Goal: Task Accomplishment & Management: Complete application form

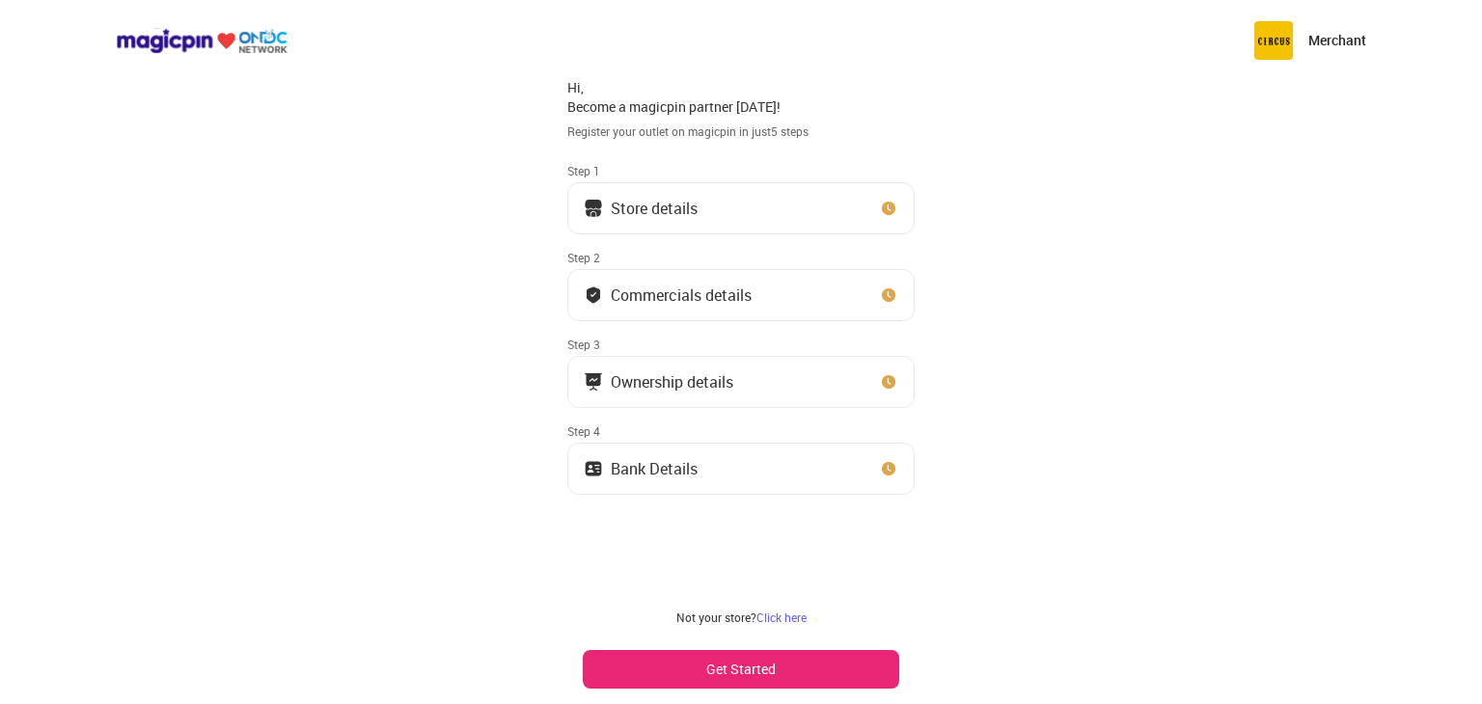
click at [769, 219] on button "Store details" at bounding box center [740, 208] width 347 height 52
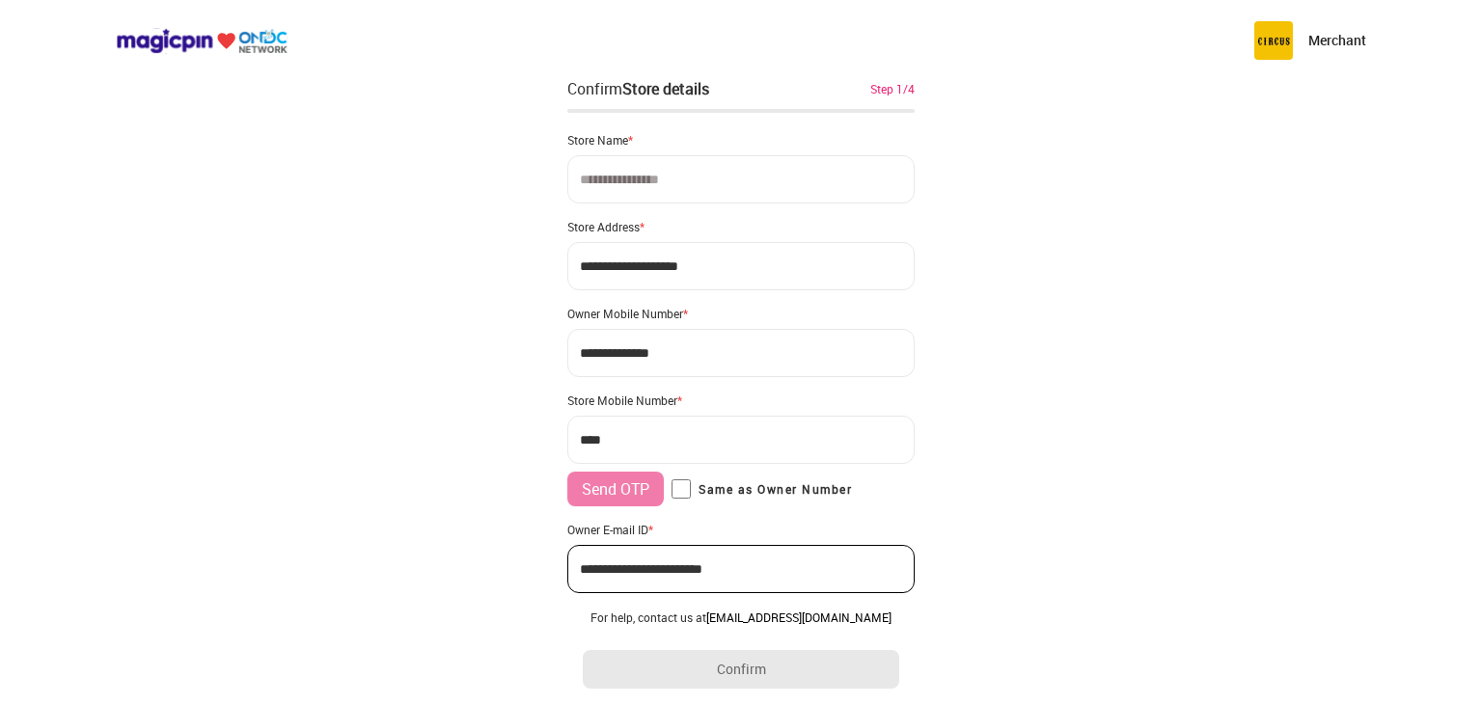
click at [749, 193] on input at bounding box center [740, 179] width 347 height 48
type input "**********"
click at [758, 244] on input "**********" at bounding box center [740, 266] width 347 height 48
click at [755, 244] on input "**********" at bounding box center [740, 266] width 347 height 48
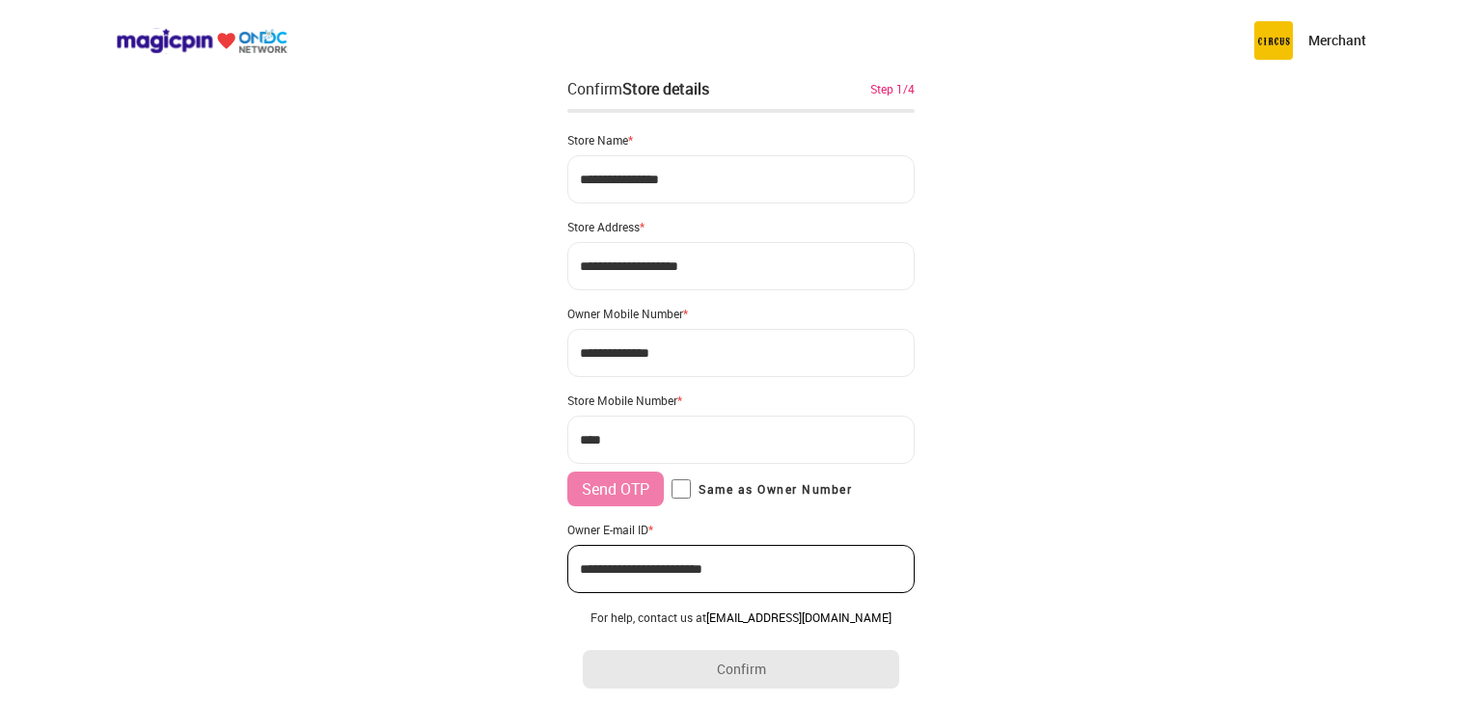
click at [755, 244] on input "**********" at bounding box center [740, 266] width 347 height 48
type input "**********"
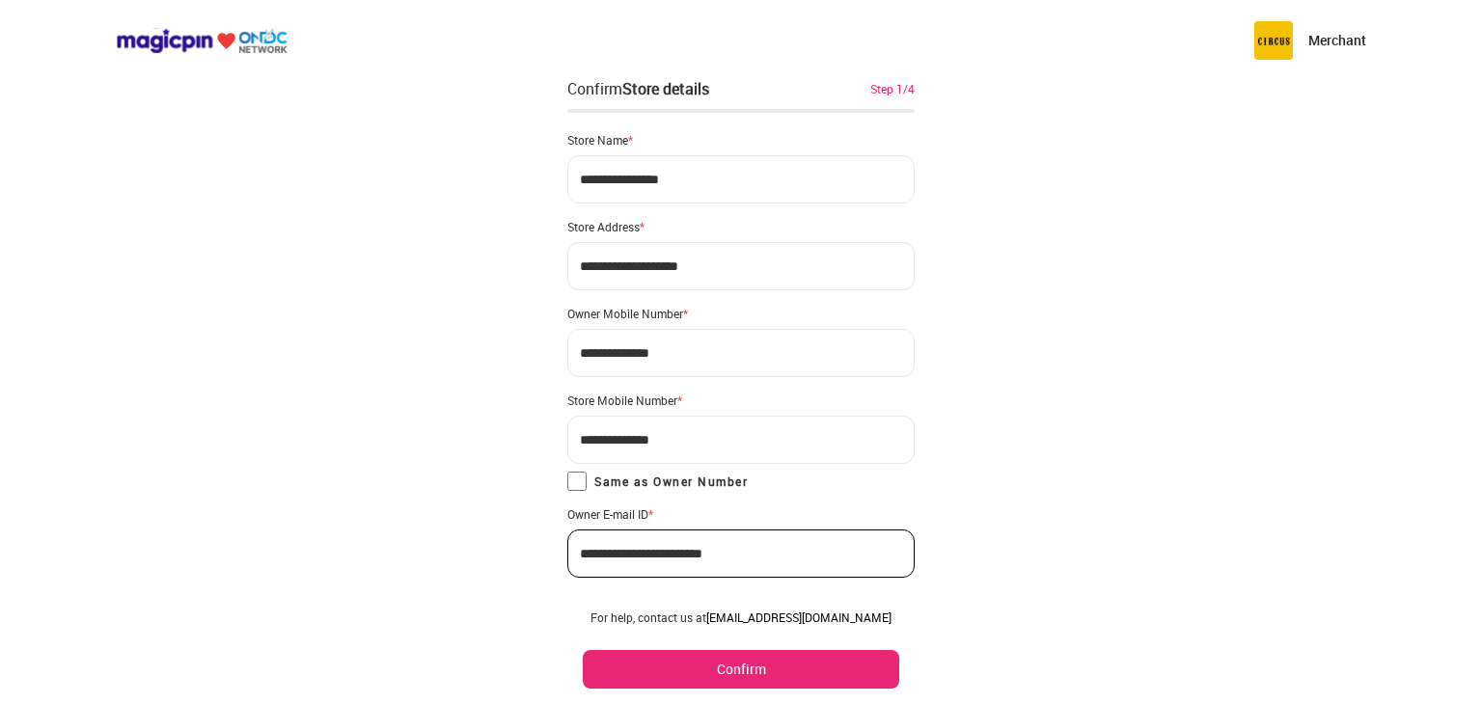
click at [629, 551] on input "**********" at bounding box center [740, 554] width 347 height 48
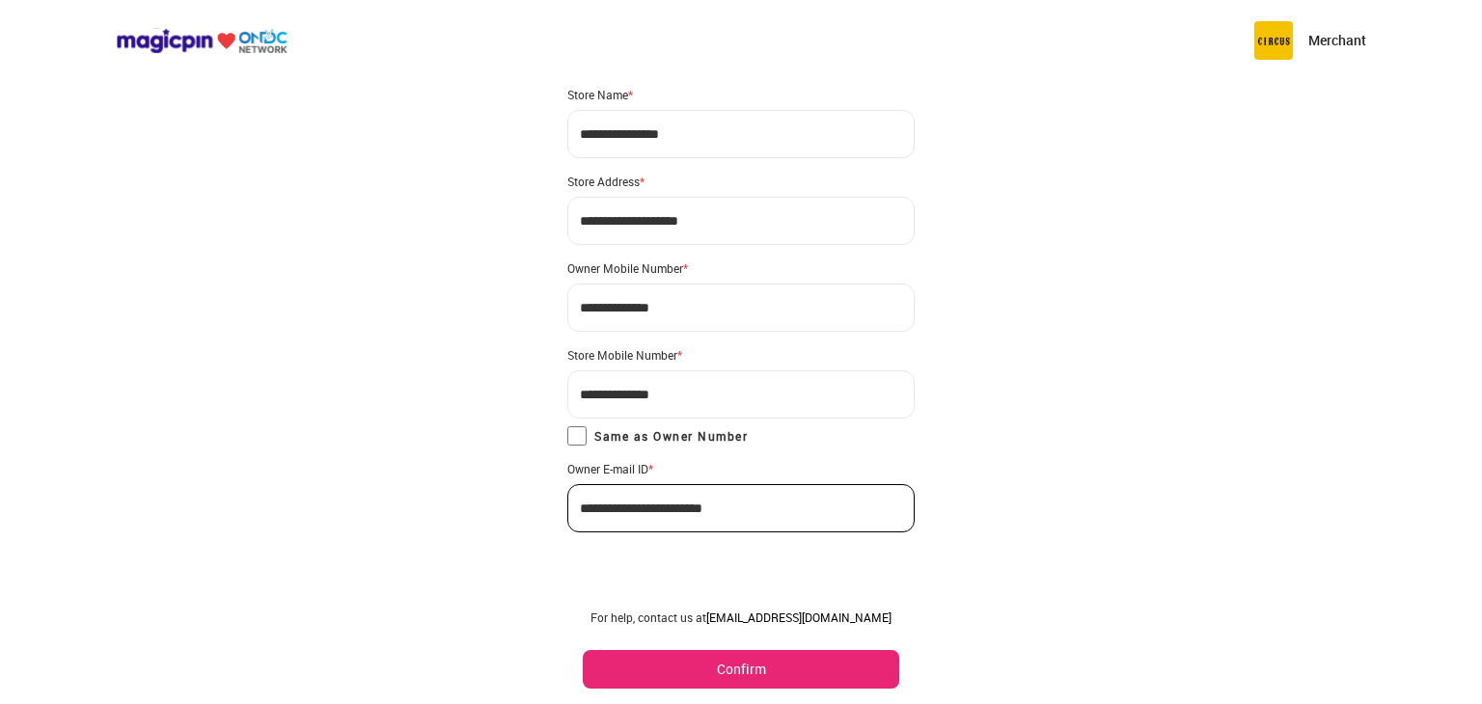
click at [695, 647] on div "For help, contact us at [EMAIL_ADDRESS][DOMAIN_NAME] Confirm" at bounding box center [740, 649] width 347 height 110
click at [706, 672] on button "Confirm" at bounding box center [741, 669] width 316 height 39
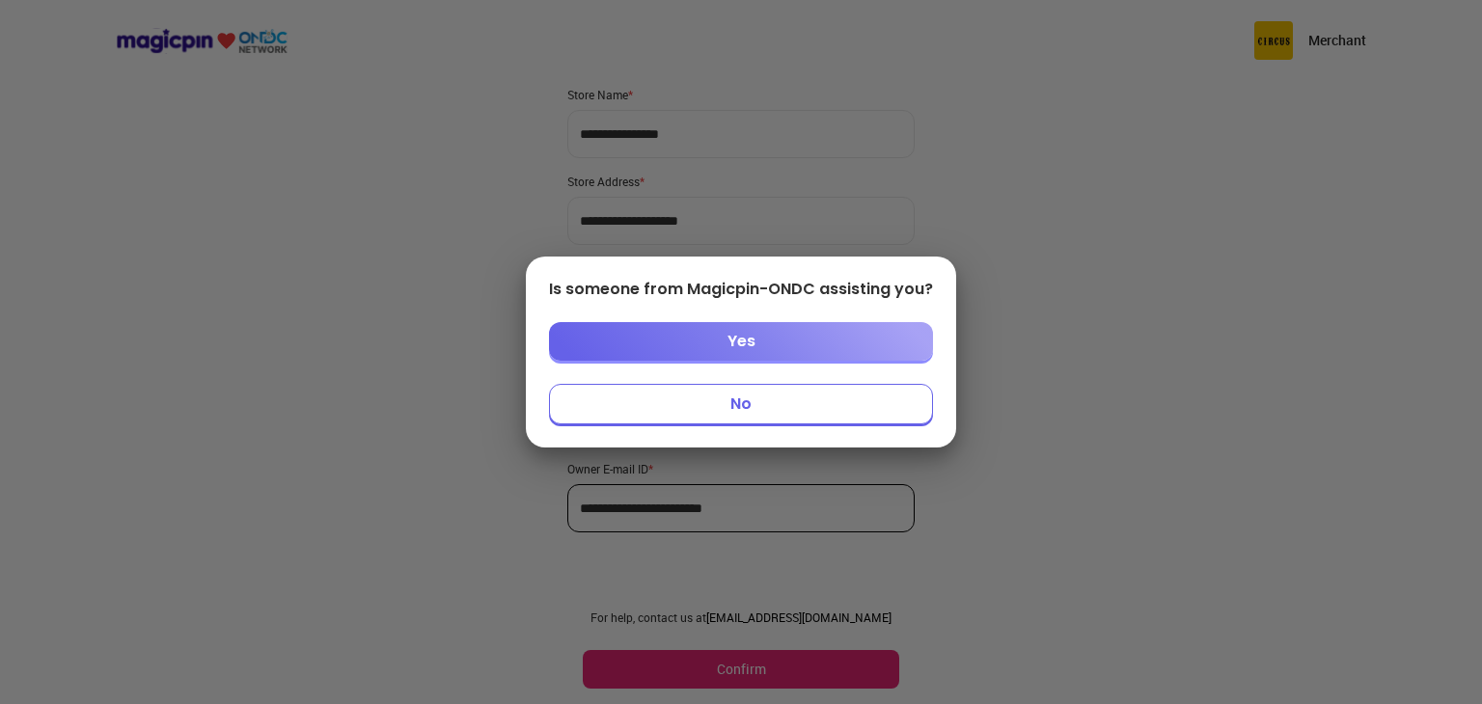
click at [766, 393] on button "No" at bounding box center [741, 404] width 384 height 41
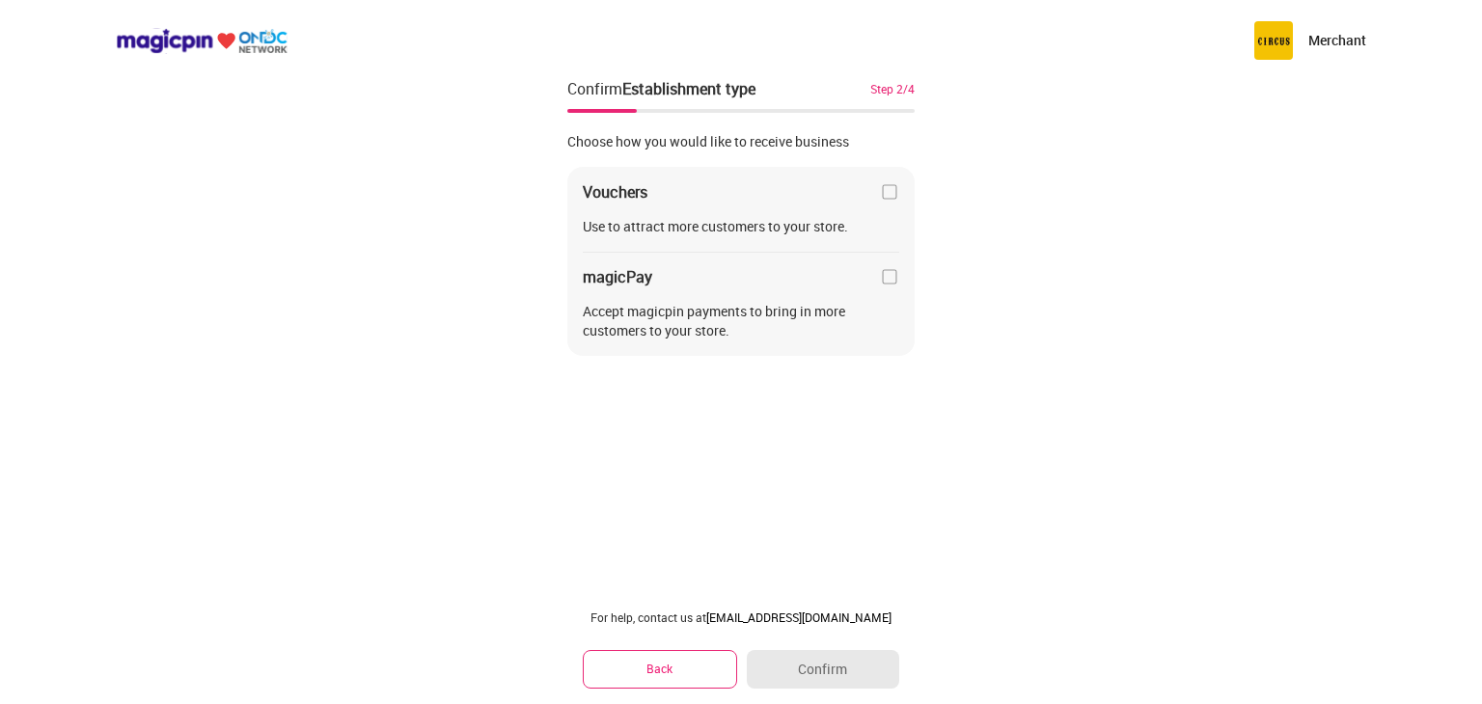
scroll to position [0, 0]
click at [883, 268] on img at bounding box center [889, 276] width 19 height 19
click at [840, 665] on button "Confirm" at bounding box center [823, 669] width 152 height 39
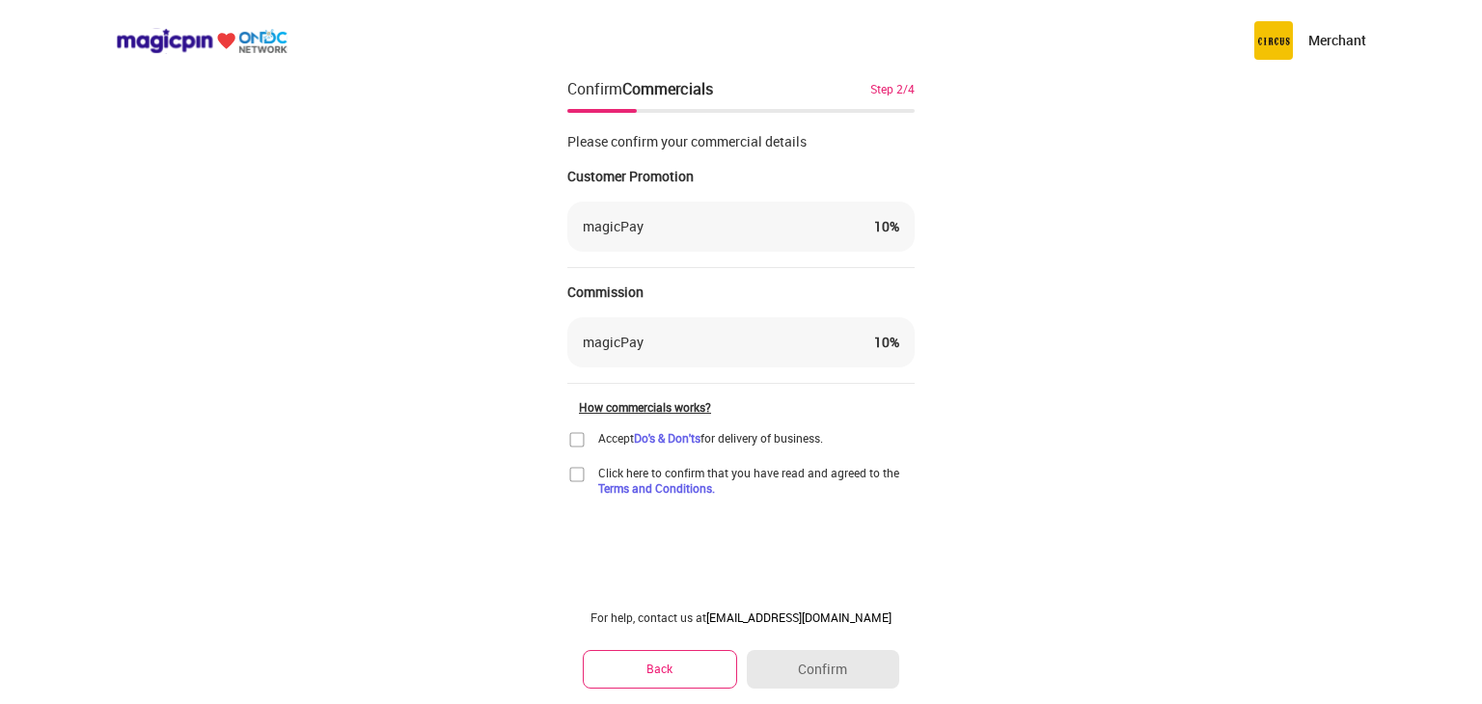
click at [637, 439] on link "Do's & Don'ts" at bounding box center [667, 437] width 67 height 15
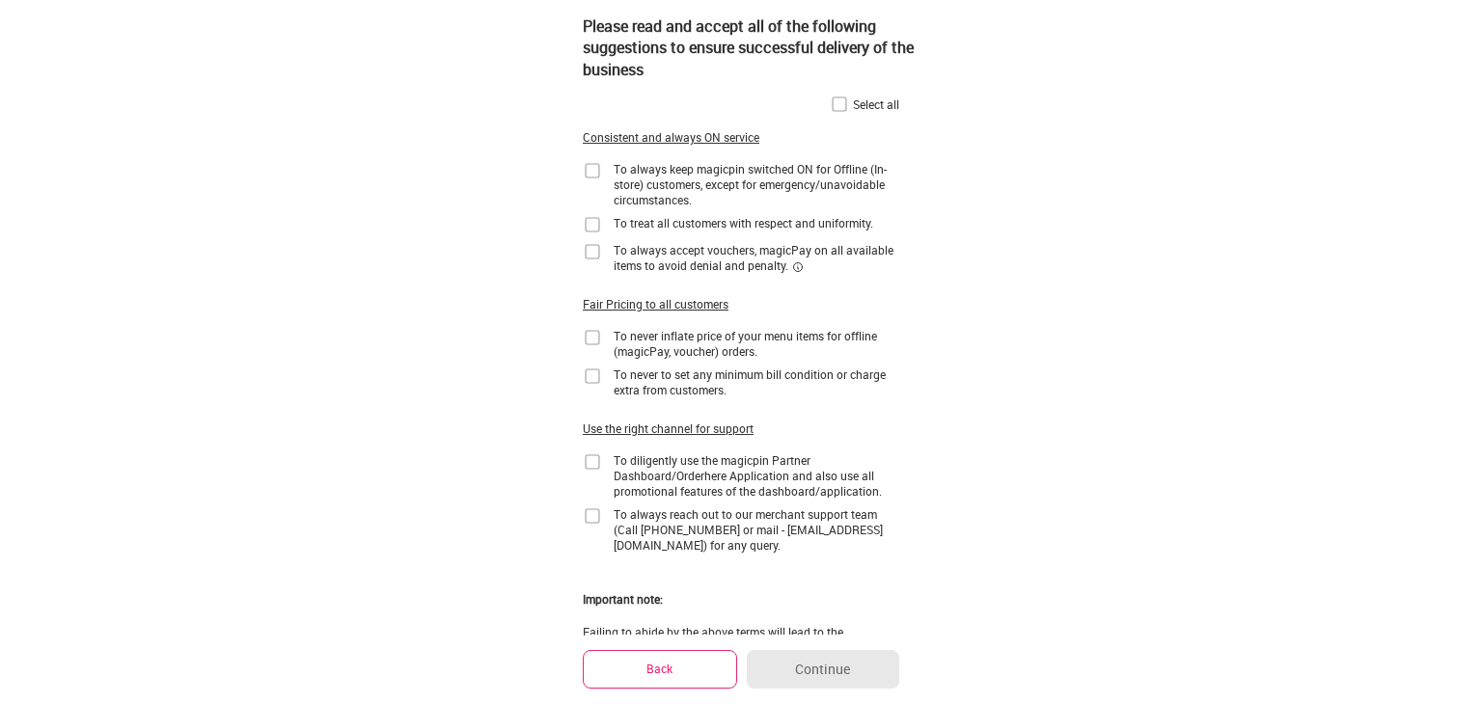
click at [650, 651] on button "Back" at bounding box center [660, 669] width 154 height 38
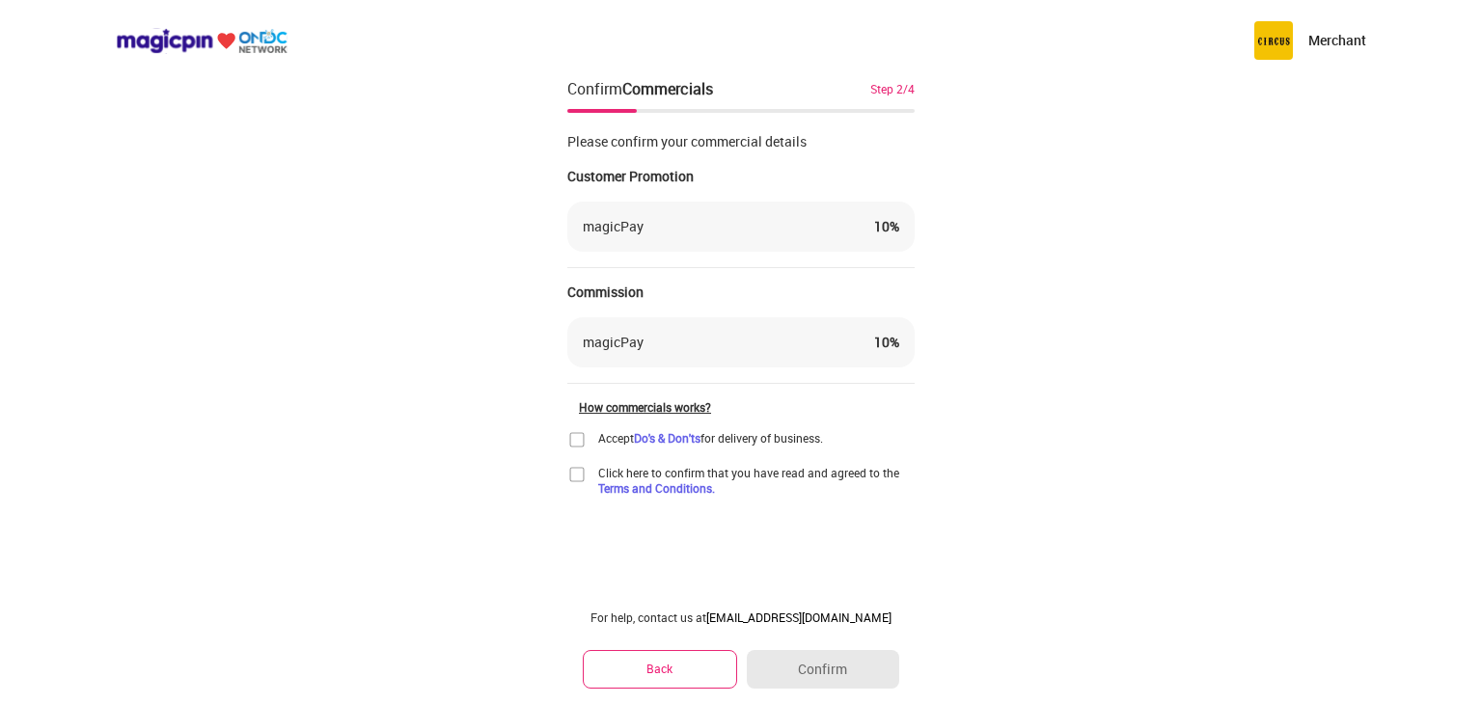
click at [573, 443] on img at bounding box center [576, 439] width 19 height 19
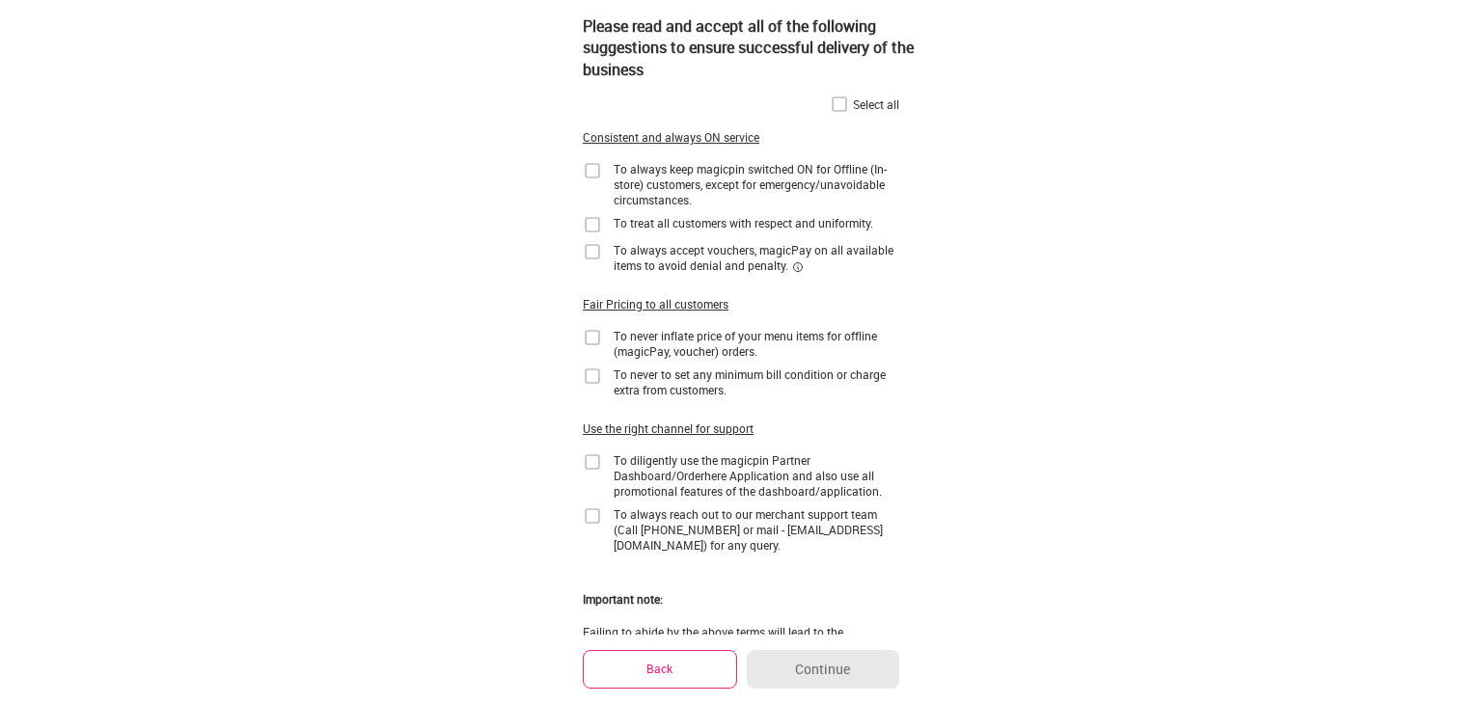
click at [871, 104] on div "Select all" at bounding box center [876, 103] width 46 height 15
click at [842, 105] on img at bounding box center [839, 104] width 19 height 19
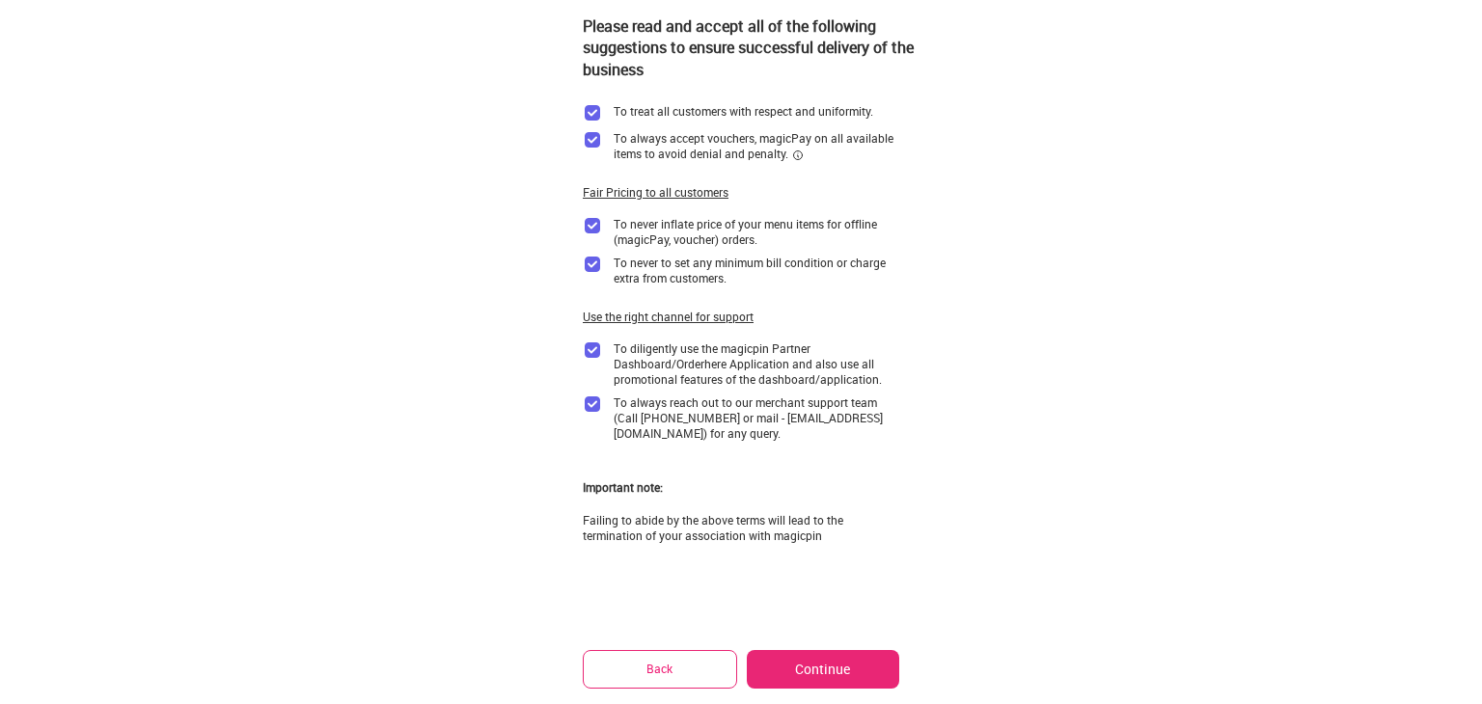
scroll to position [118, 0]
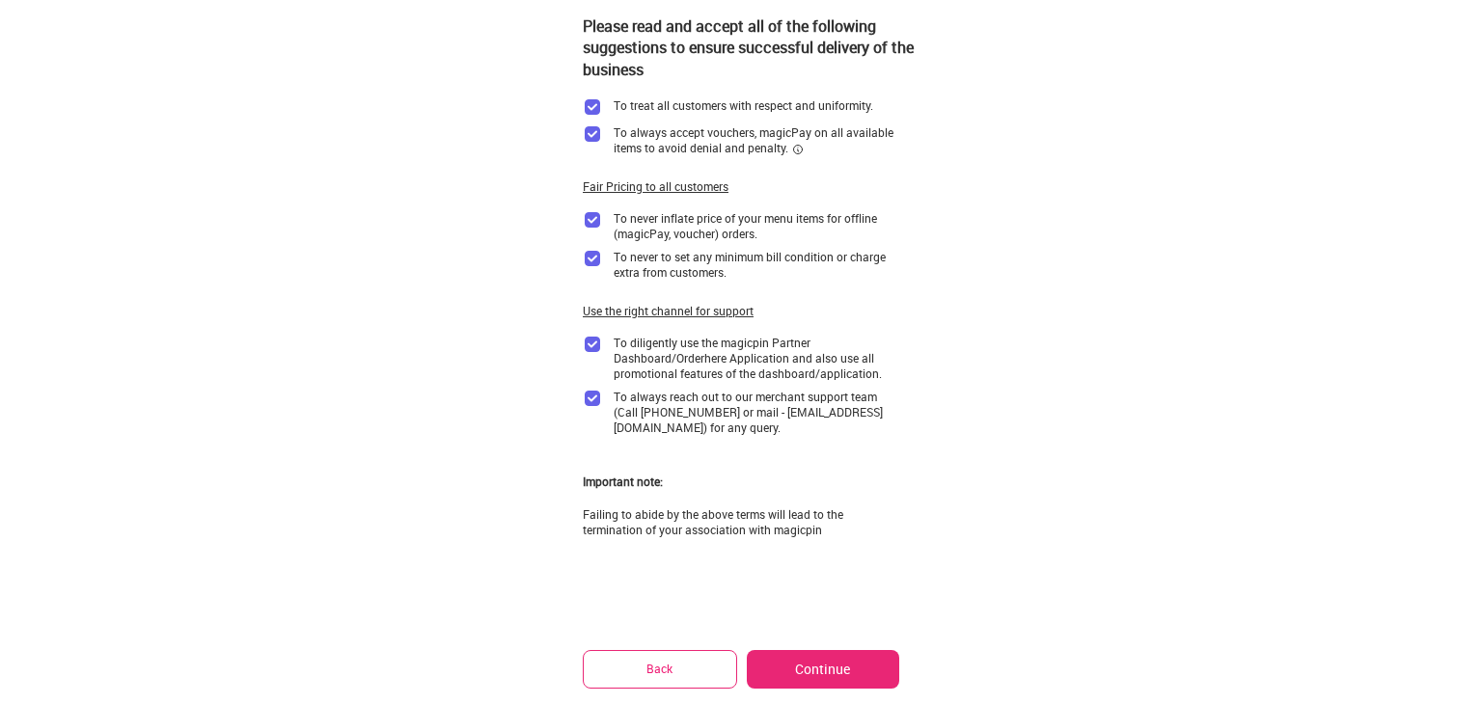
click at [812, 667] on button "Continue" at bounding box center [823, 669] width 152 height 39
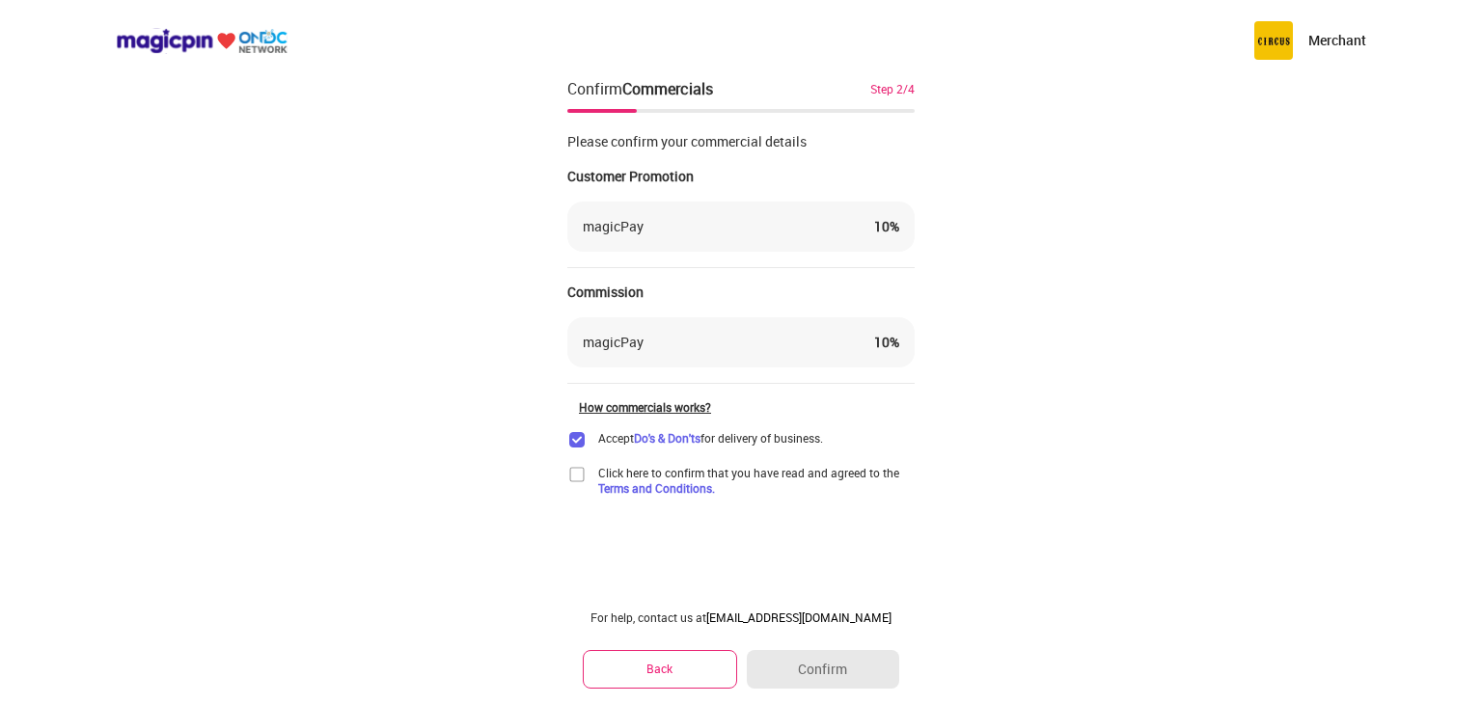
click at [576, 469] on img at bounding box center [576, 474] width 19 height 19
click at [803, 661] on button "Confirm" at bounding box center [823, 669] width 152 height 39
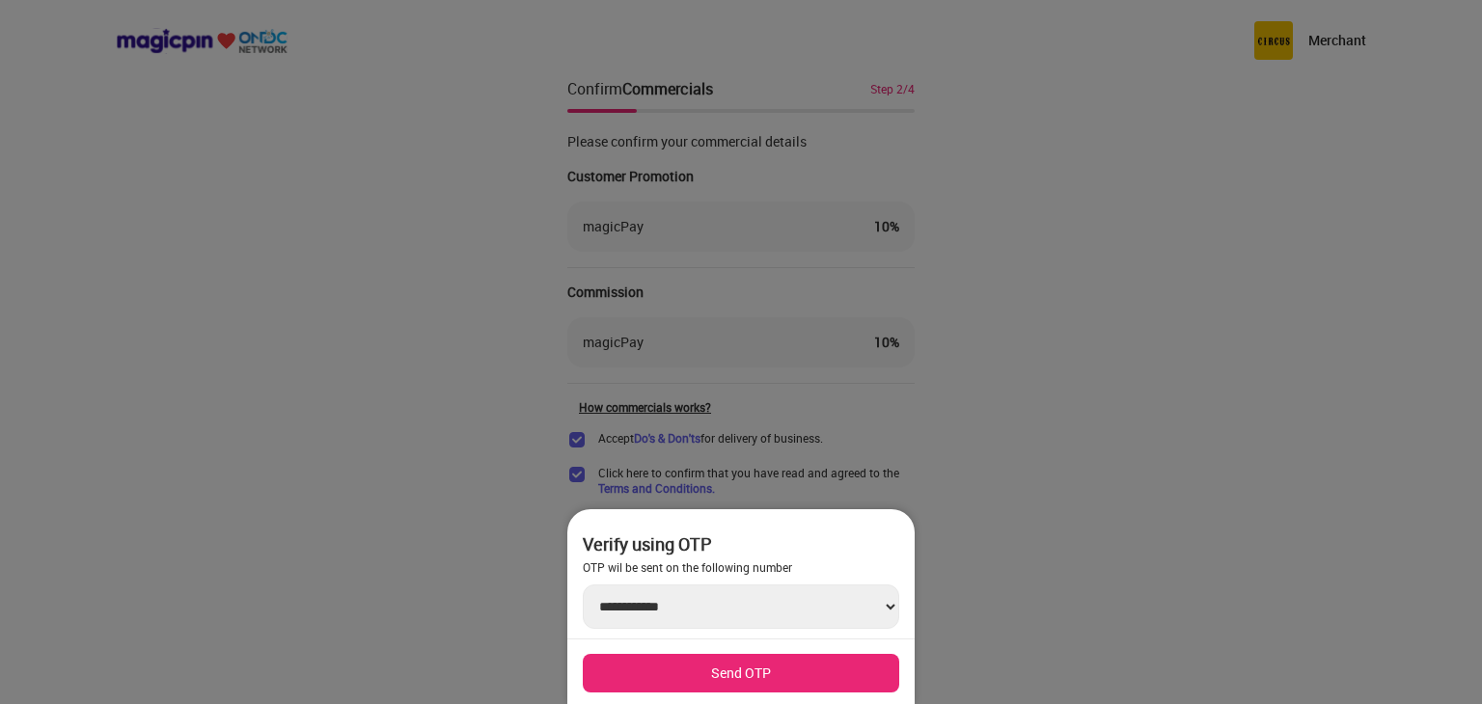
click at [783, 676] on button "Send OTP" at bounding box center [741, 673] width 316 height 39
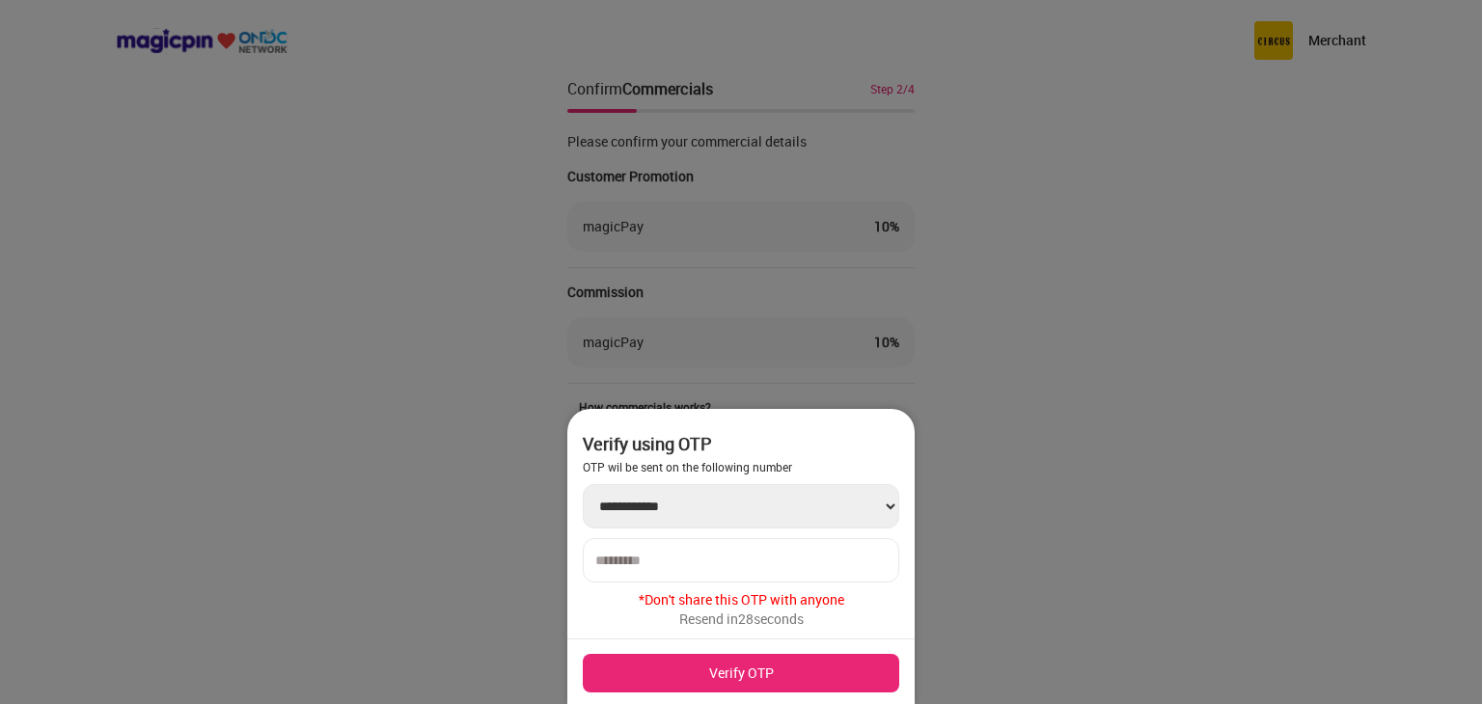
click at [783, 676] on button "Verify OTP" at bounding box center [741, 673] width 316 height 39
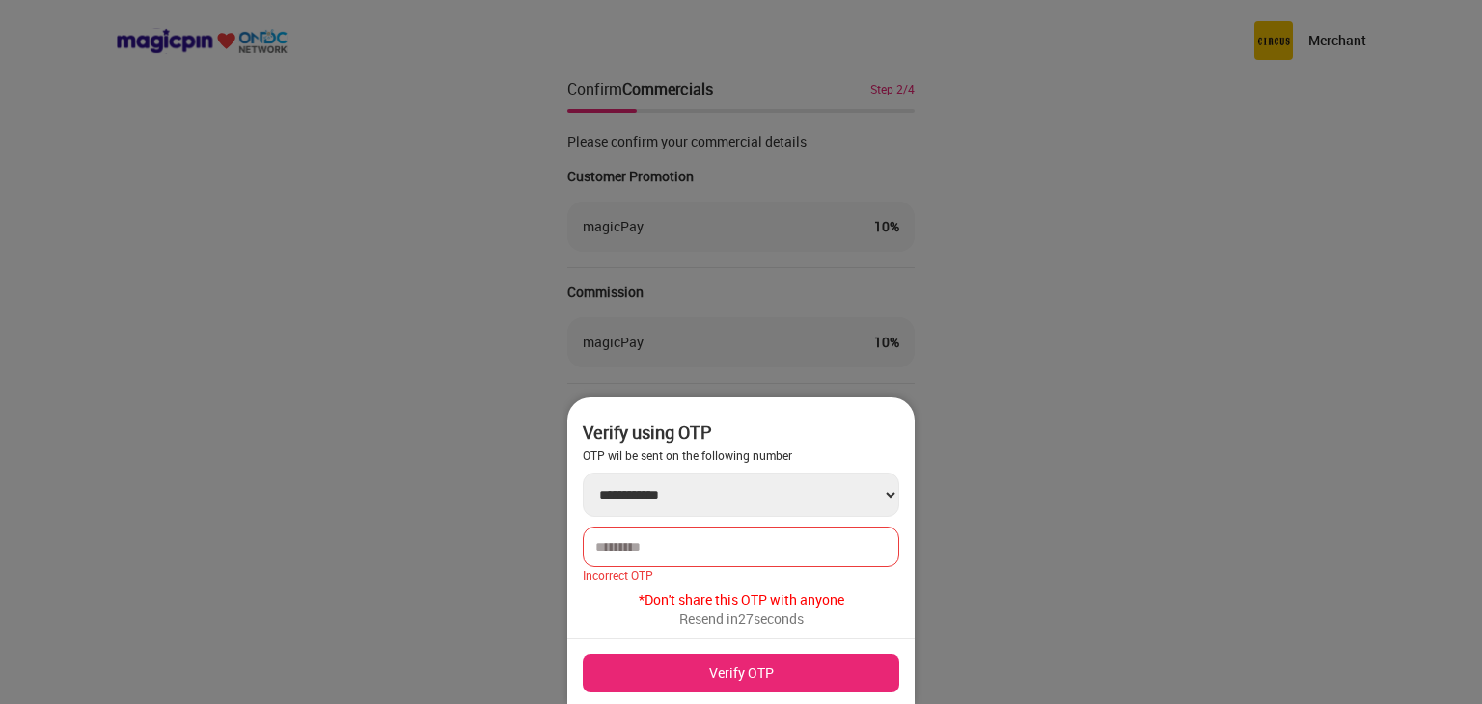
click at [779, 562] on div at bounding box center [741, 547] width 316 height 41
click at [758, 539] on input "number" at bounding box center [740, 546] width 291 height 15
type input "******"
click at [722, 672] on button "Verify OTP" at bounding box center [741, 673] width 316 height 39
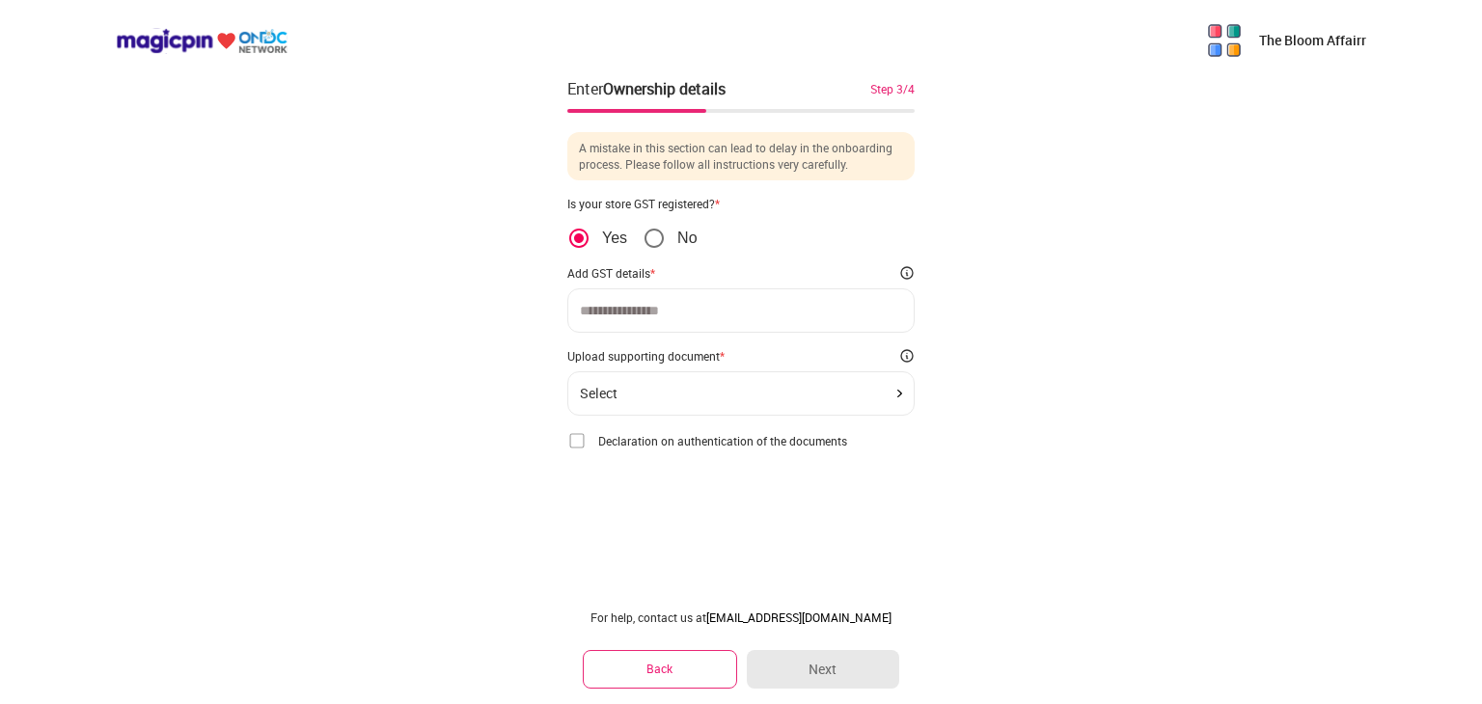
drag, startPoint x: 722, startPoint y: 672, endPoint x: 785, endPoint y: 533, distance: 152.4
drag, startPoint x: 785, startPoint y: 533, endPoint x: 682, endPoint y: 310, distance: 246.4
click at [682, 310] on input at bounding box center [741, 310] width 322 height 15
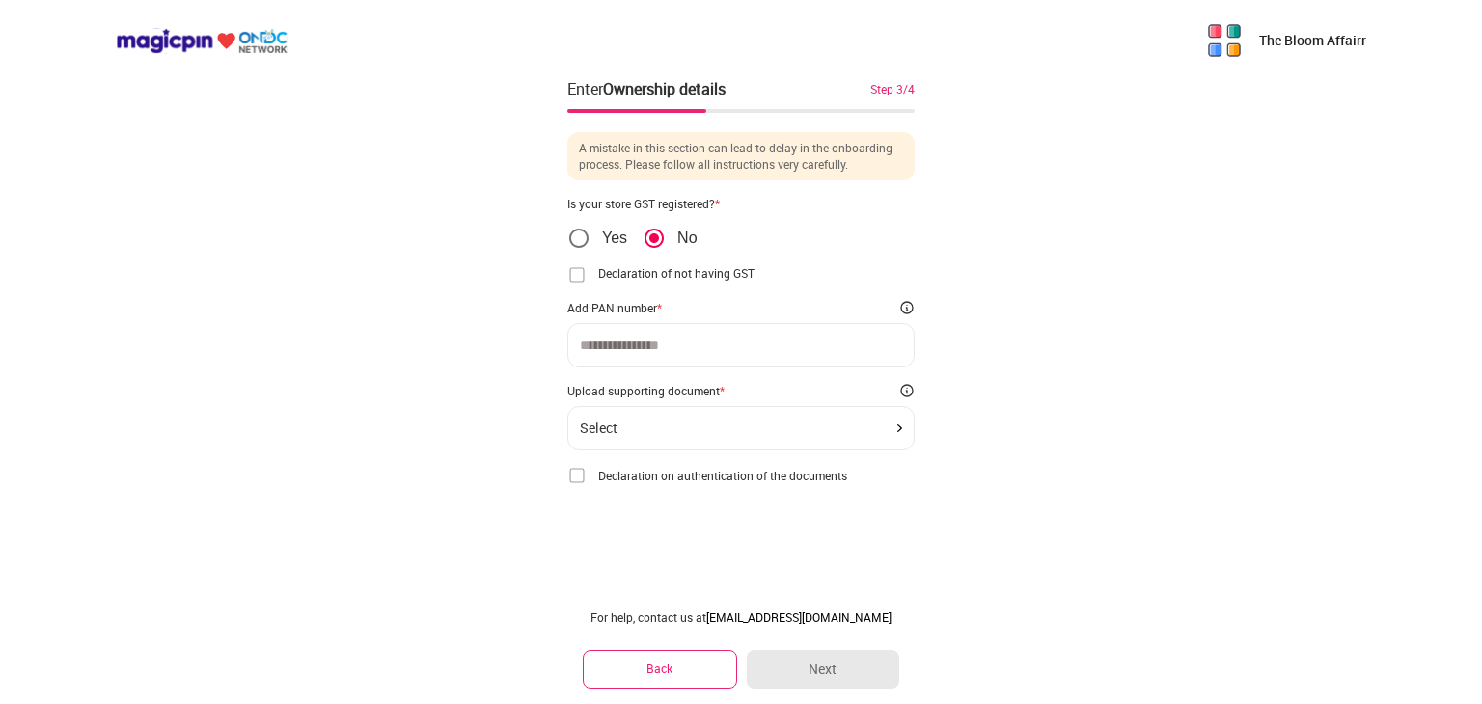
click at [664, 355] on div at bounding box center [740, 345] width 347 height 44
click at [648, 335] on div at bounding box center [740, 345] width 347 height 44
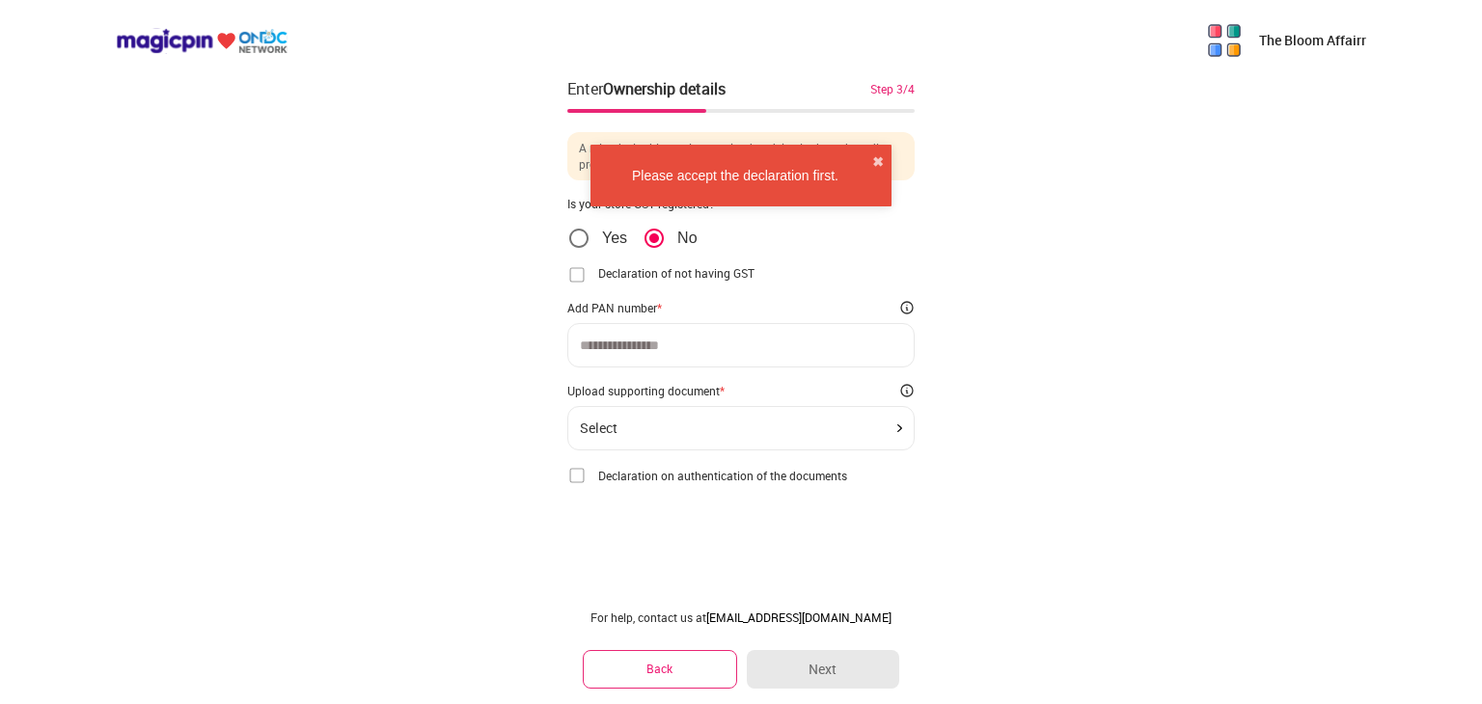
click at [652, 340] on input at bounding box center [741, 345] width 322 height 15
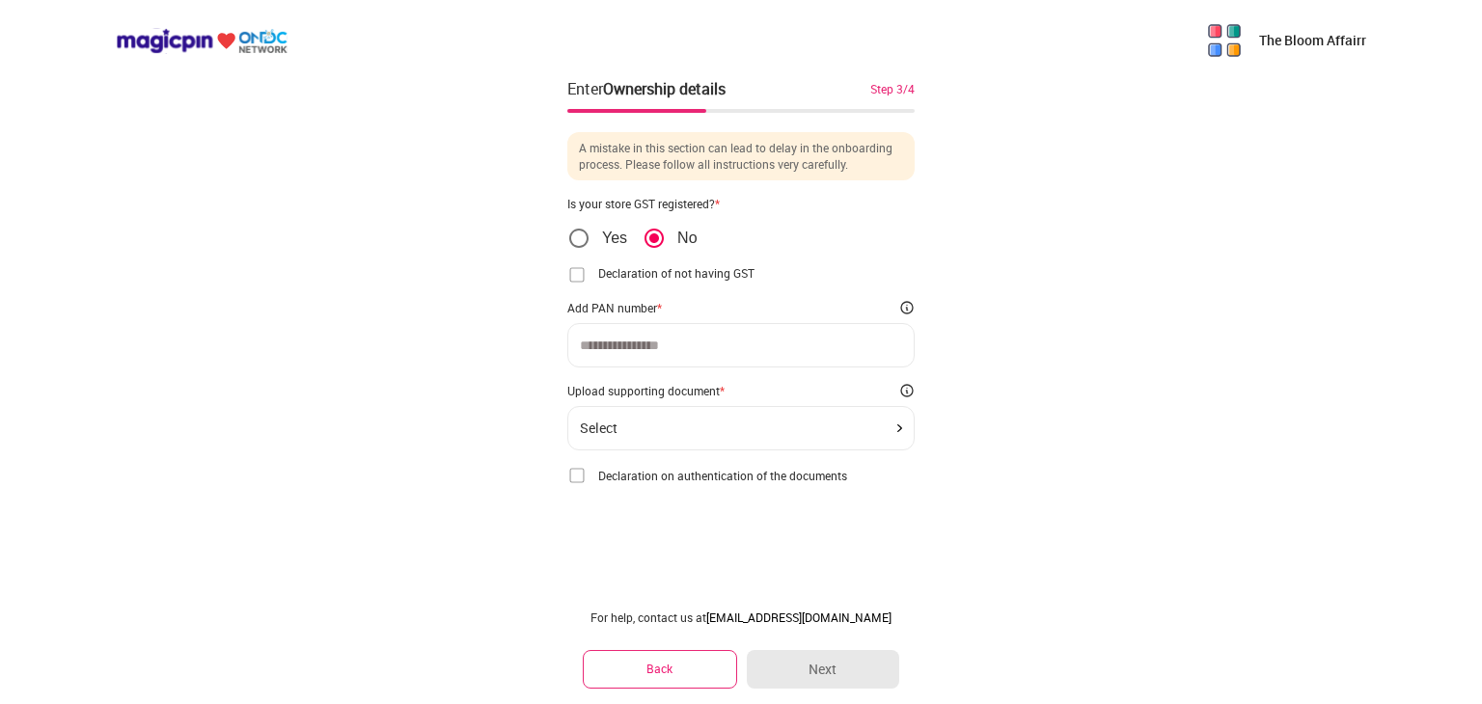
click at [664, 329] on div at bounding box center [740, 345] width 347 height 44
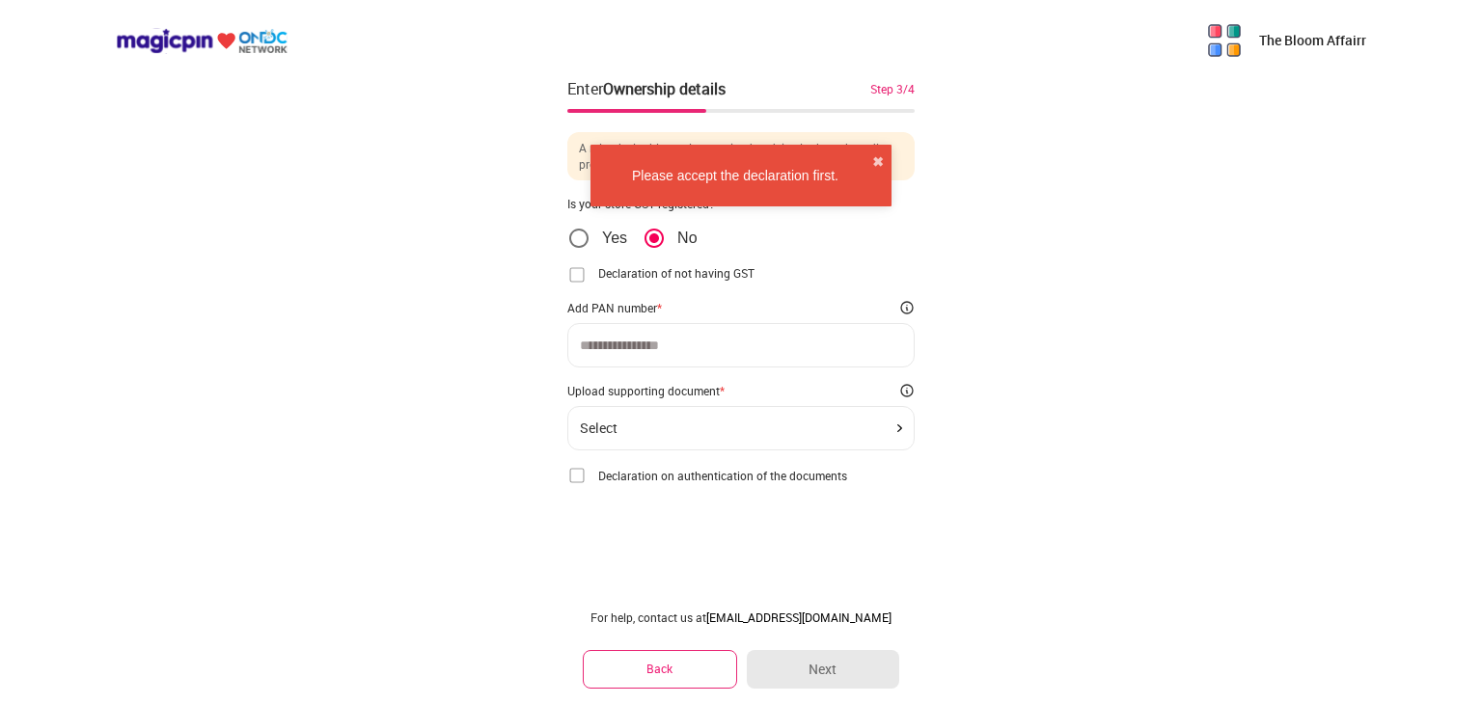
click at [669, 339] on input at bounding box center [741, 345] width 322 height 15
click at [636, 340] on input at bounding box center [741, 345] width 322 height 15
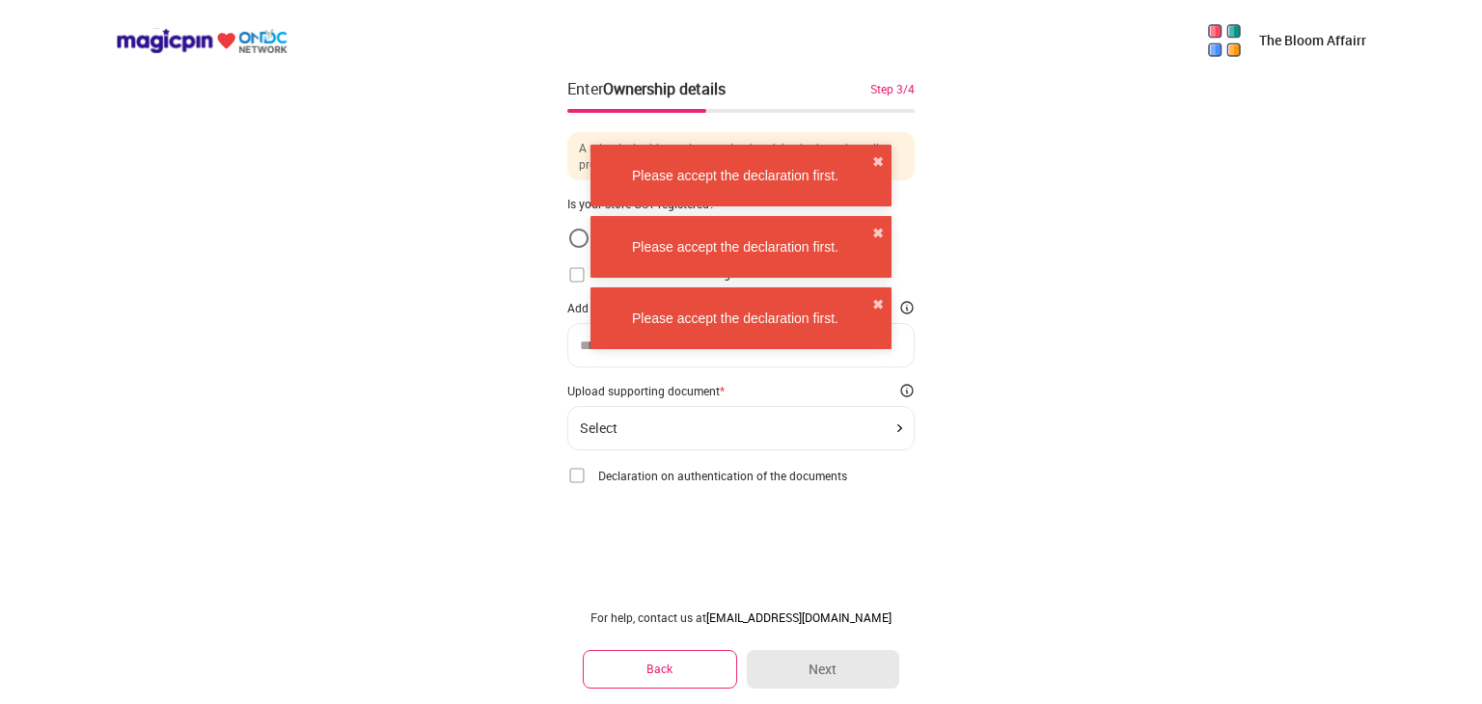
click at [636, 348] on main "The Bloom Affairr Enter Ownership details Step 3/4 A mistake in this section ca…" at bounding box center [741, 352] width 1482 height 704
click at [874, 156] on button "✖" at bounding box center [878, 161] width 12 height 19
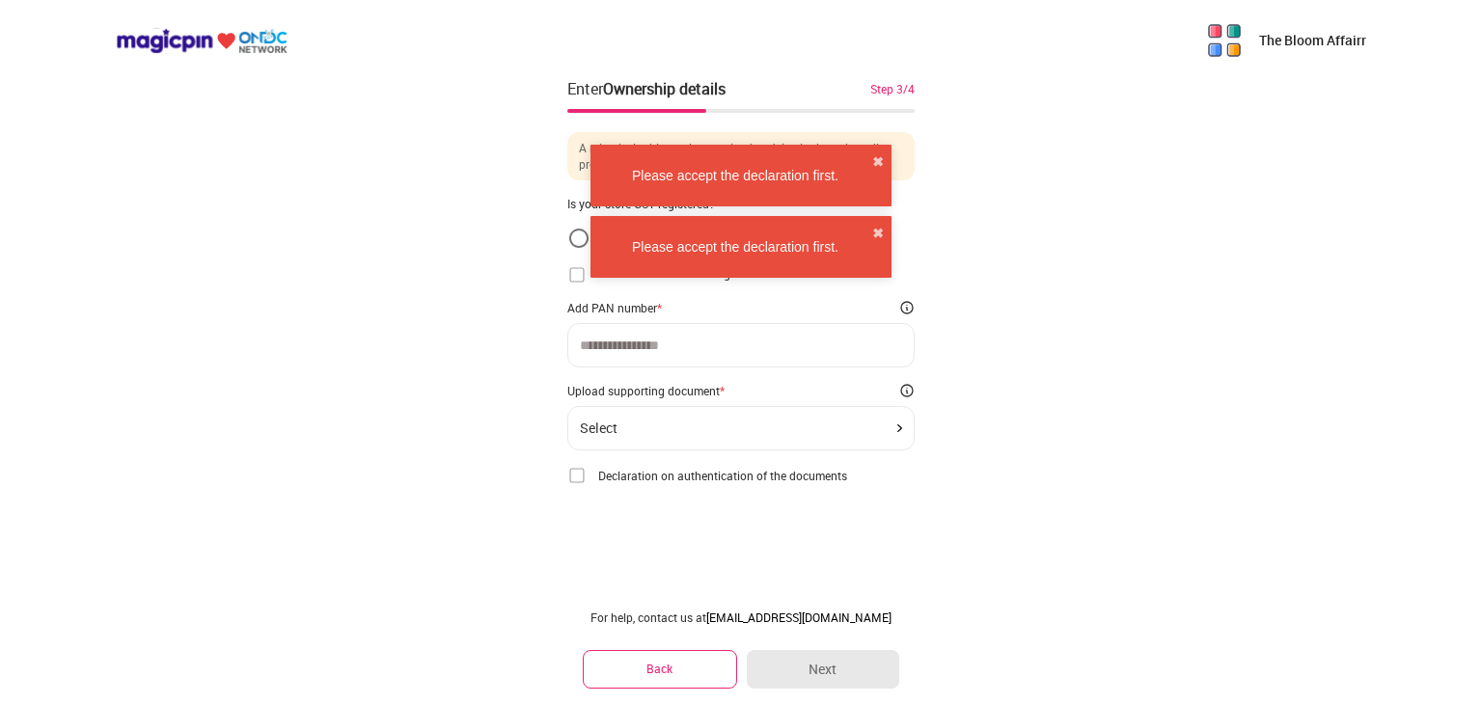
click at [572, 476] on img at bounding box center [576, 475] width 19 height 19
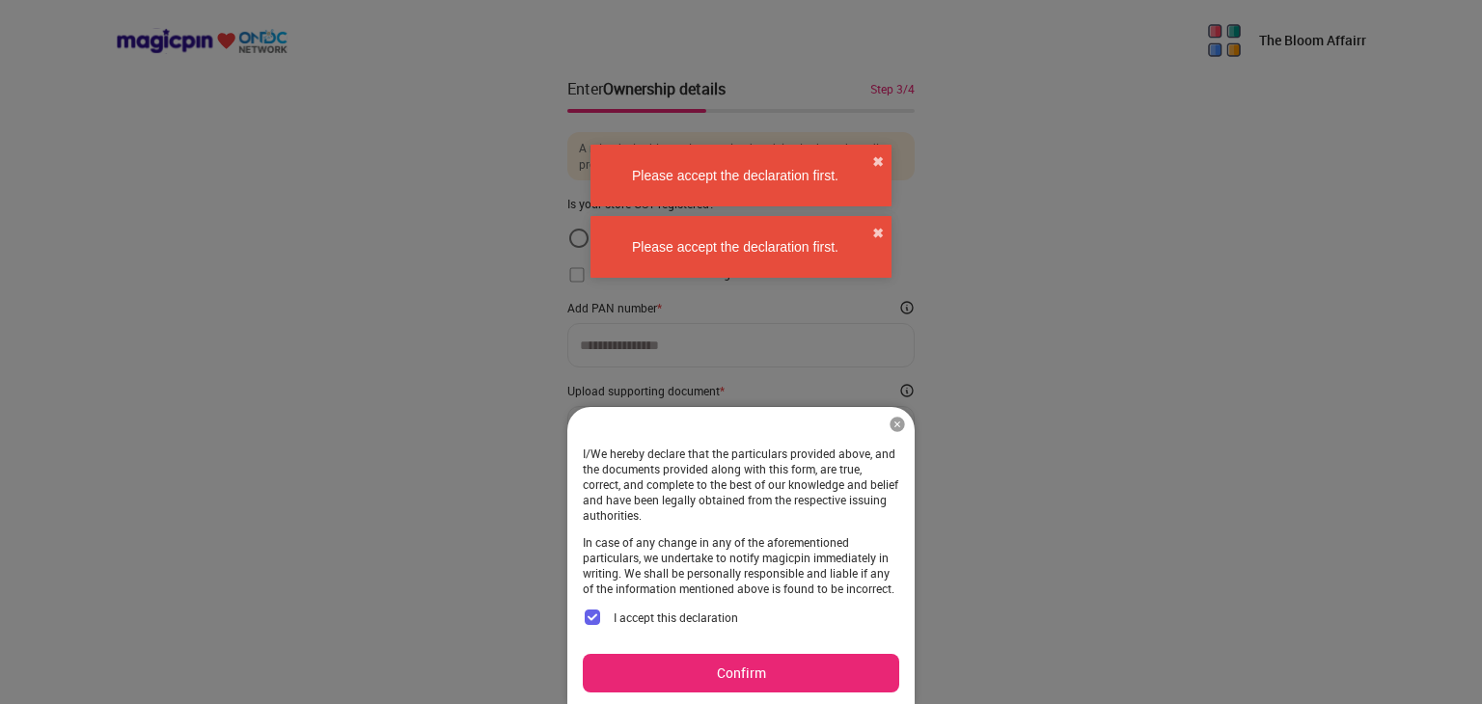
click at [721, 667] on button "Confirm" at bounding box center [741, 673] width 316 height 39
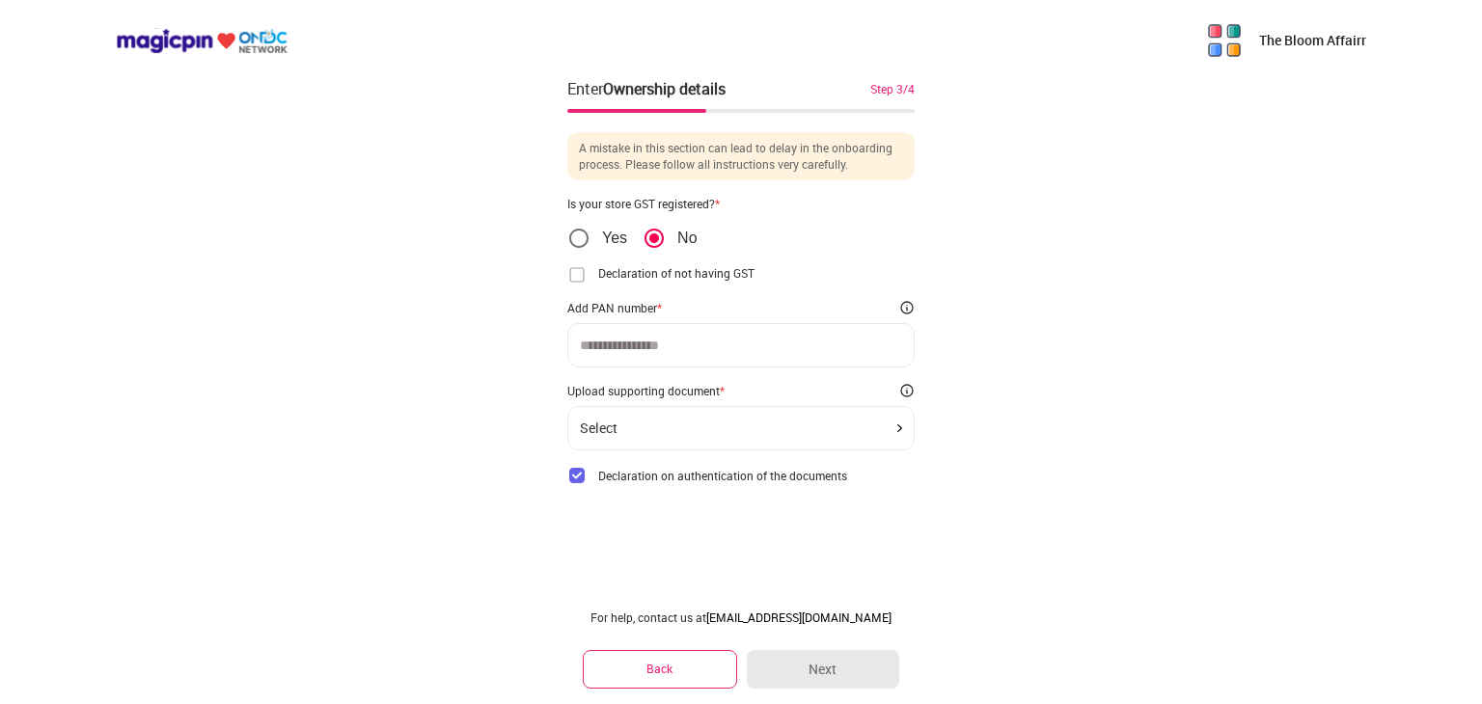
click at [642, 345] on input at bounding box center [741, 345] width 322 height 15
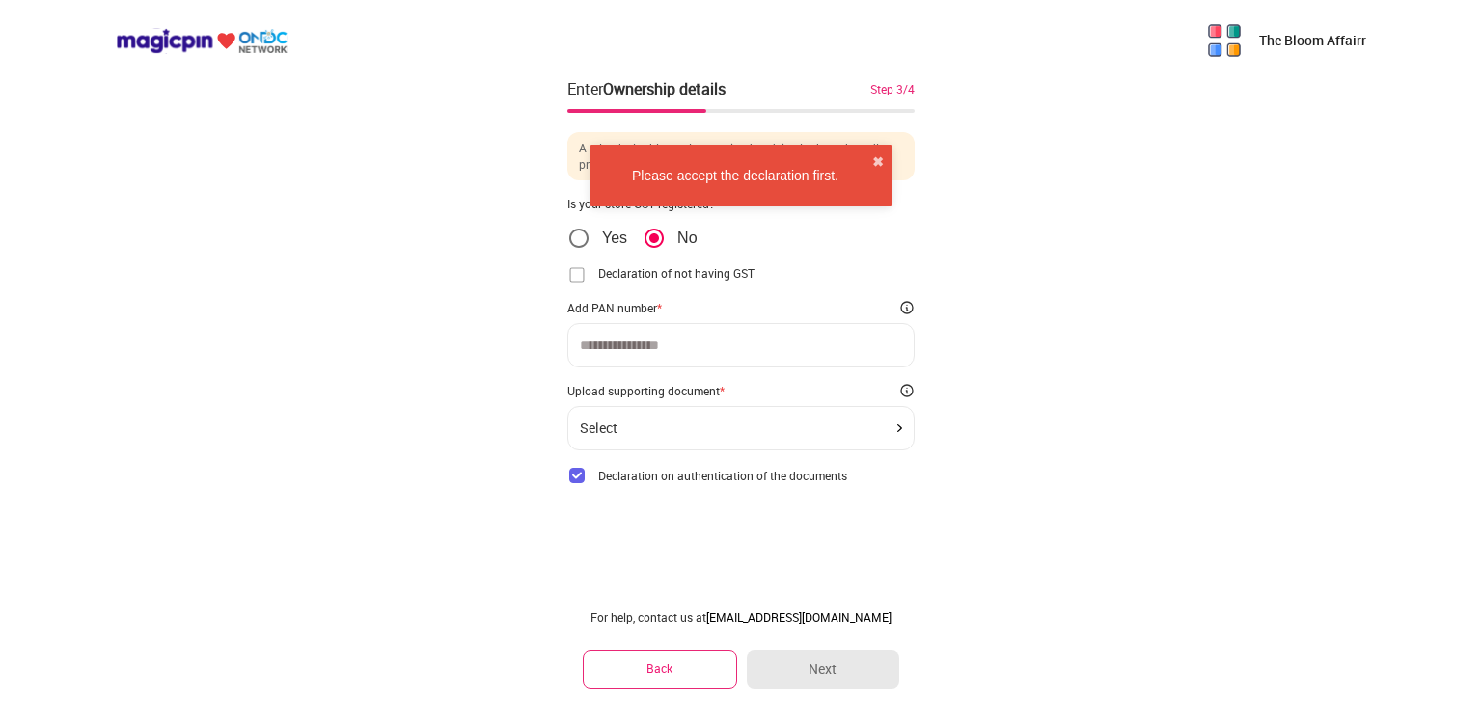
click at [642, 345] on input at bounding box center [741, 345] width 322 height 15
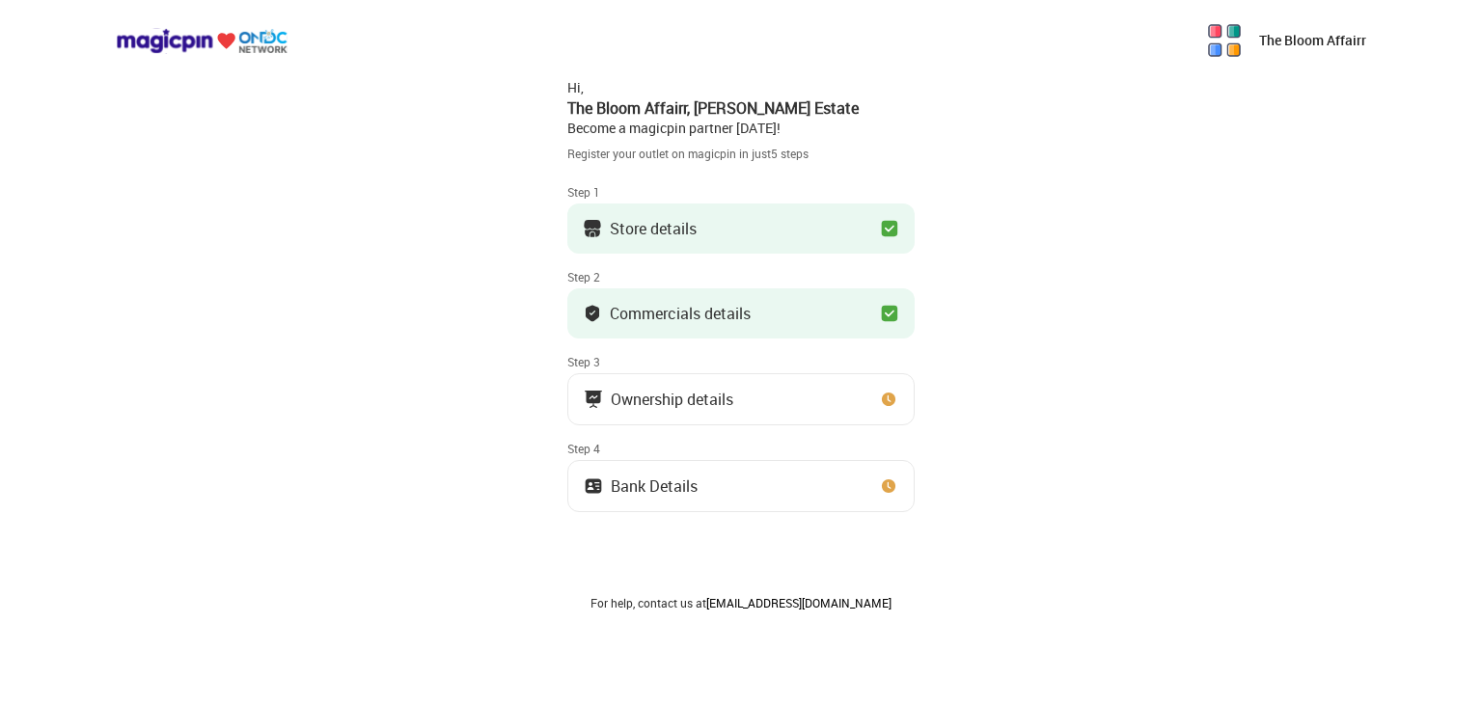
scroll to position [80, 0]
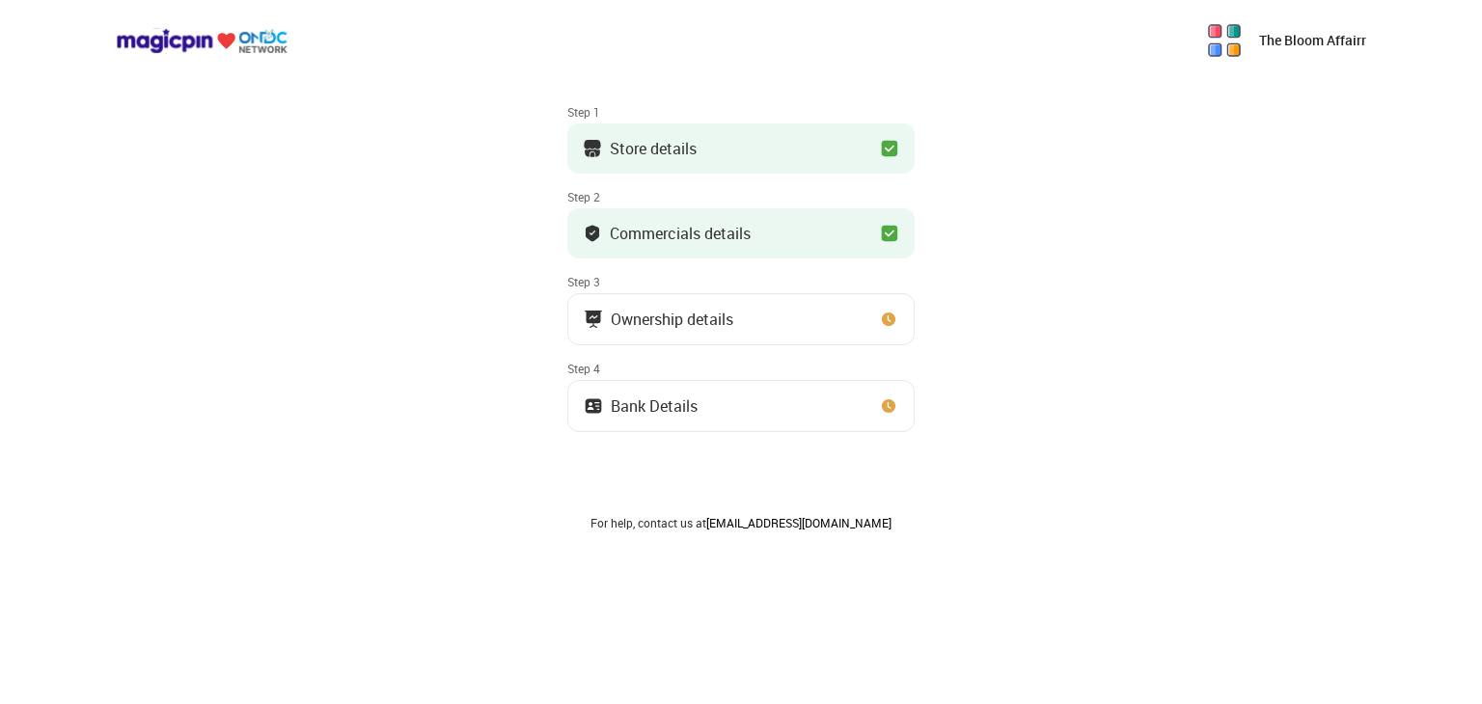
click at [566, 147] on div "The Bloom Affairr Hi, The Bloom Affairr , [PERSON_NAME] Estate Become a magicpi…" at bounding box center [741, 312] width 1482 height 784
click at [628, 164] on button "Store details" at bounding box center [740, 148] width 347 height 50
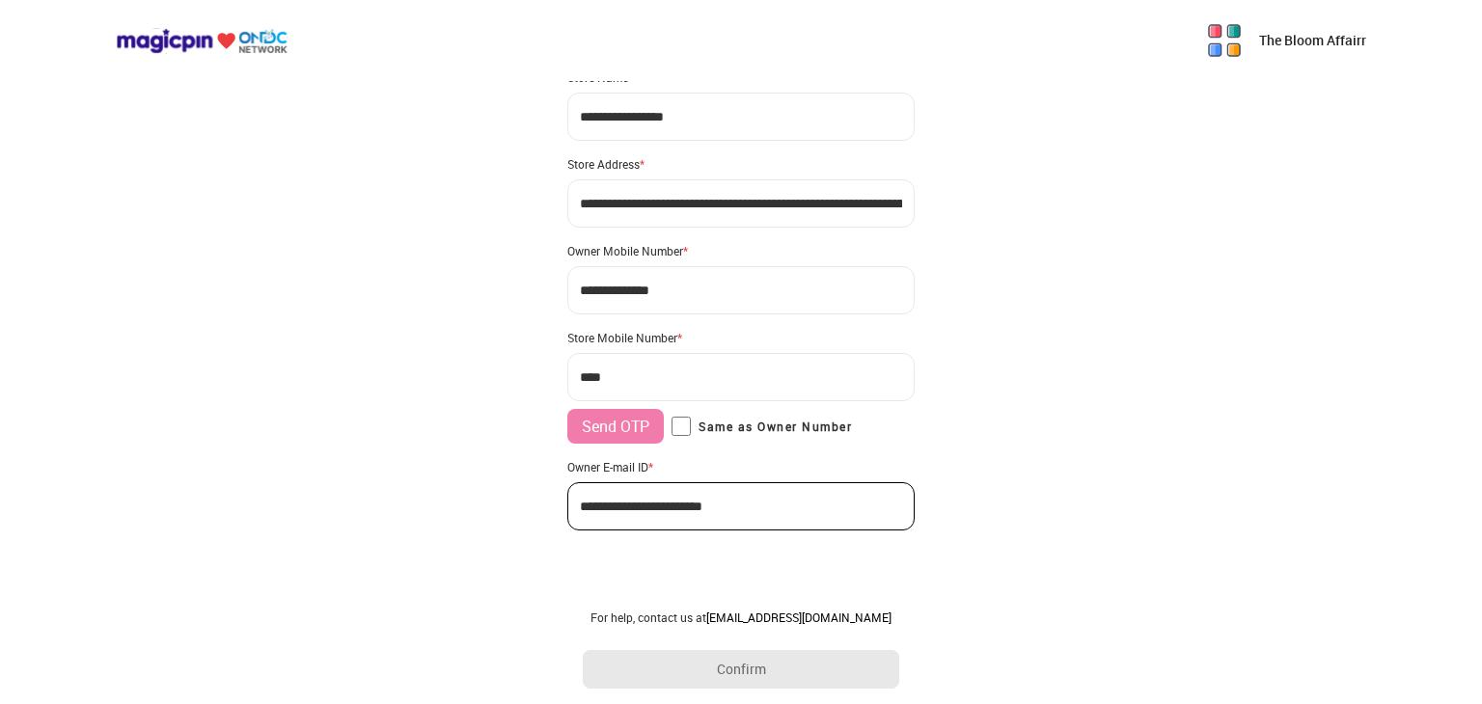
scroll to position [26, 0]
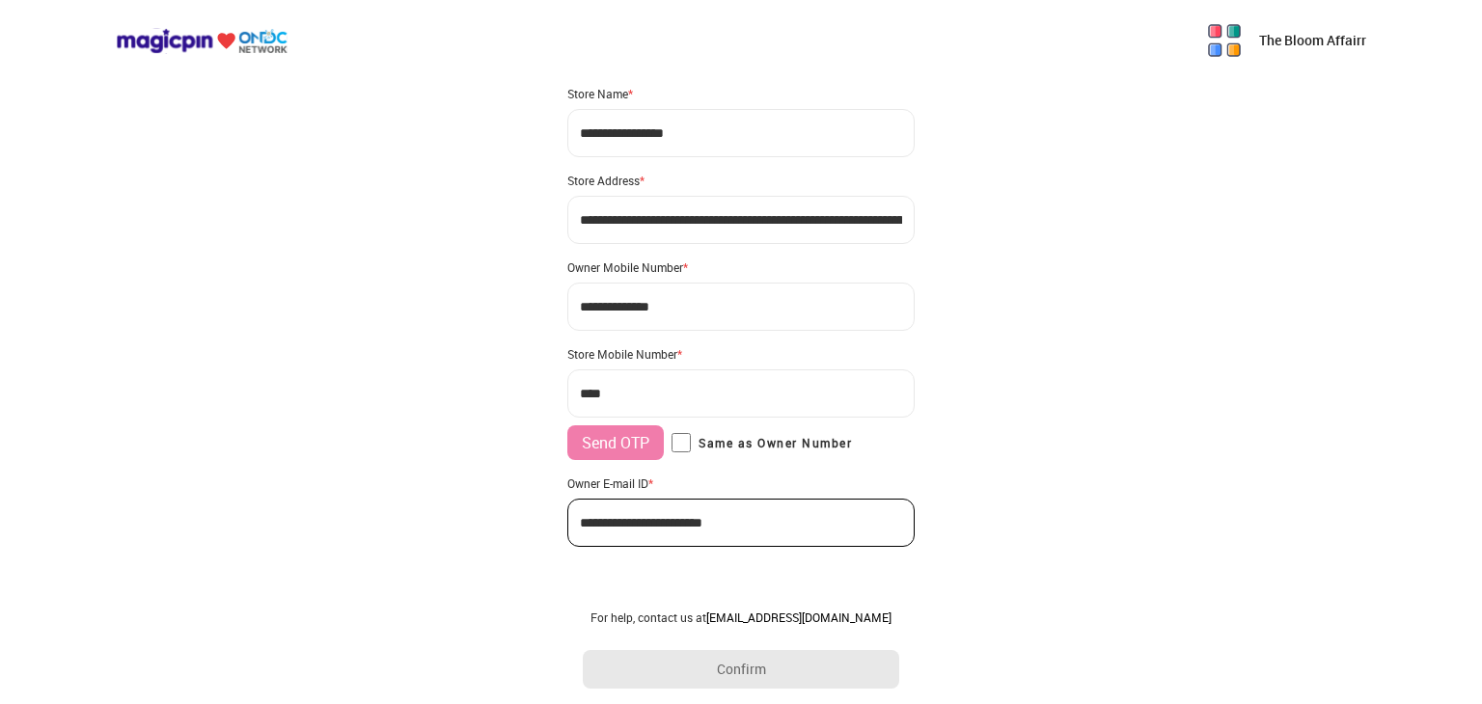
type input "**********"
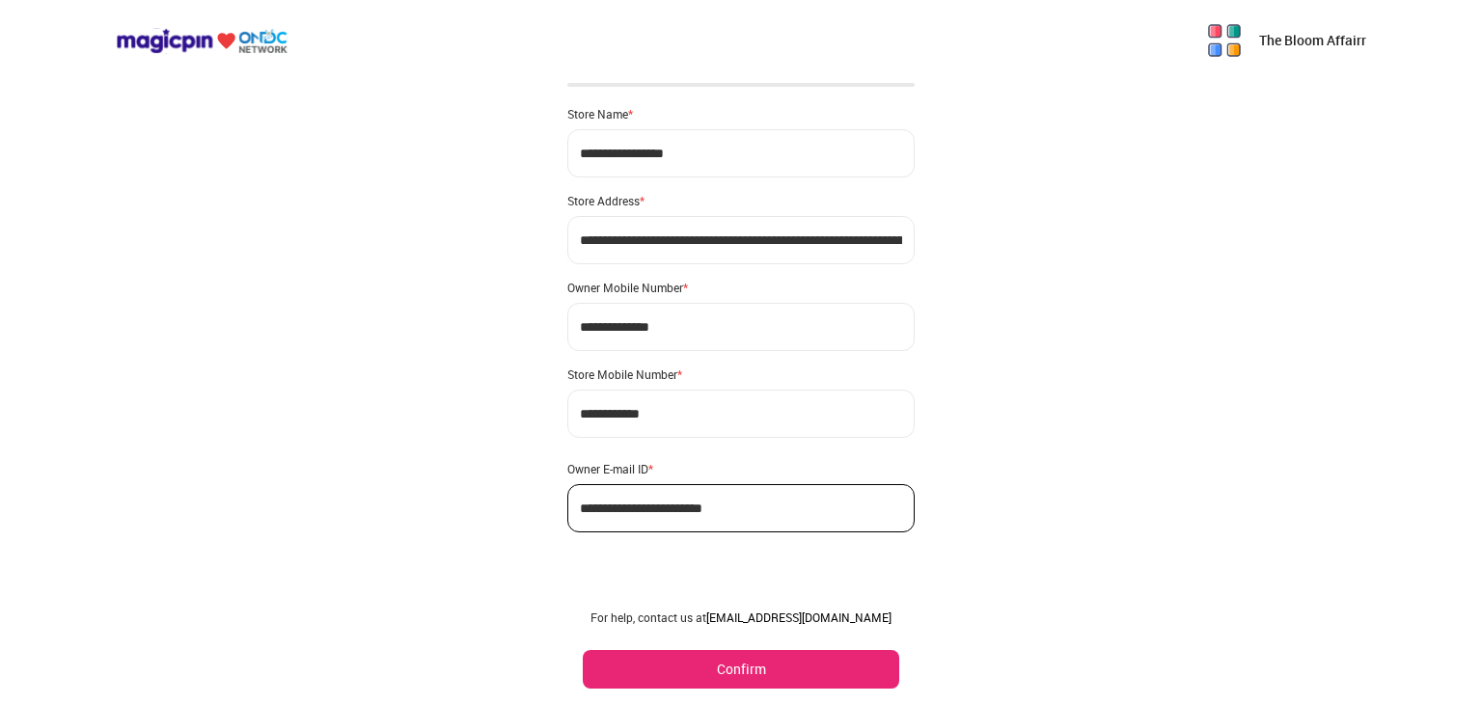
click at [671, 662] on button "Confirm" at bounding box center [741, 669] width 316 height 39
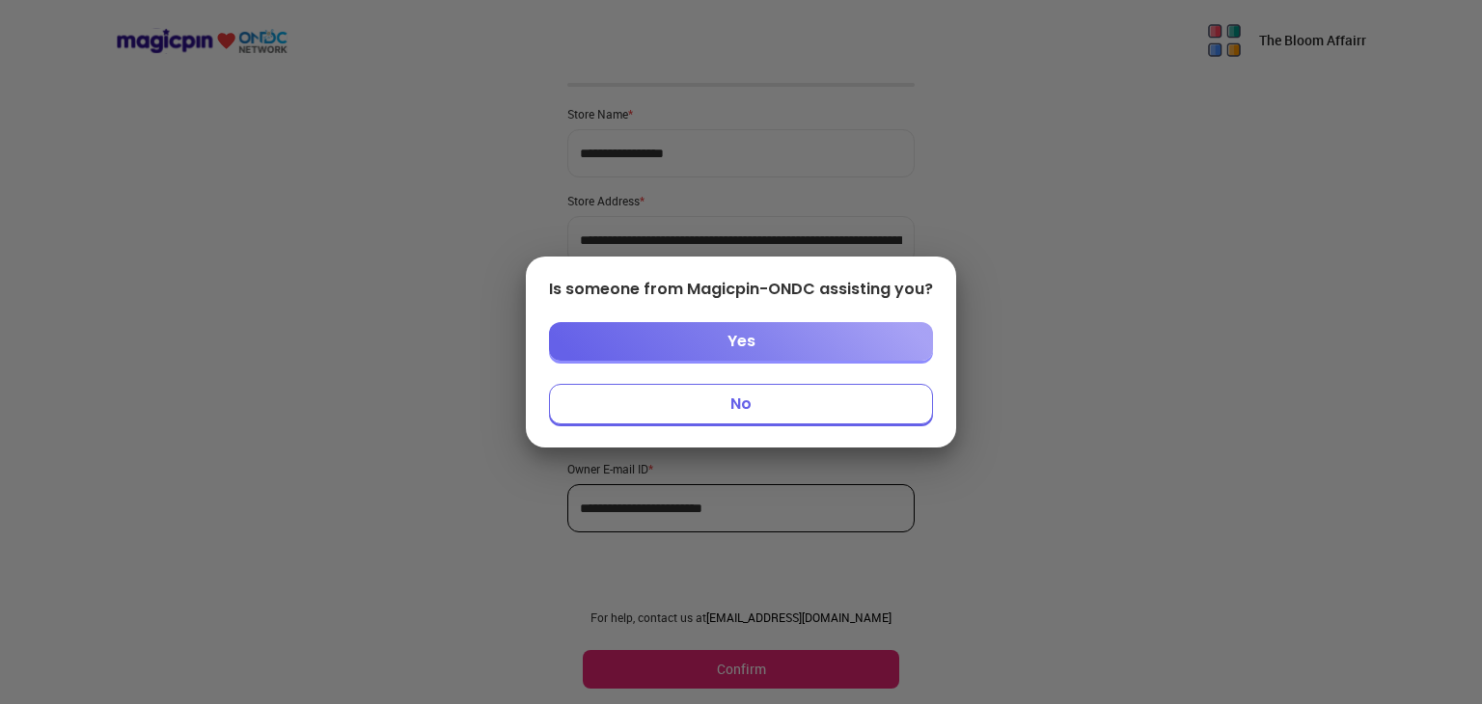
click at [706, 387] on button "No" at bounding box center [741, 404] width 384 height 41
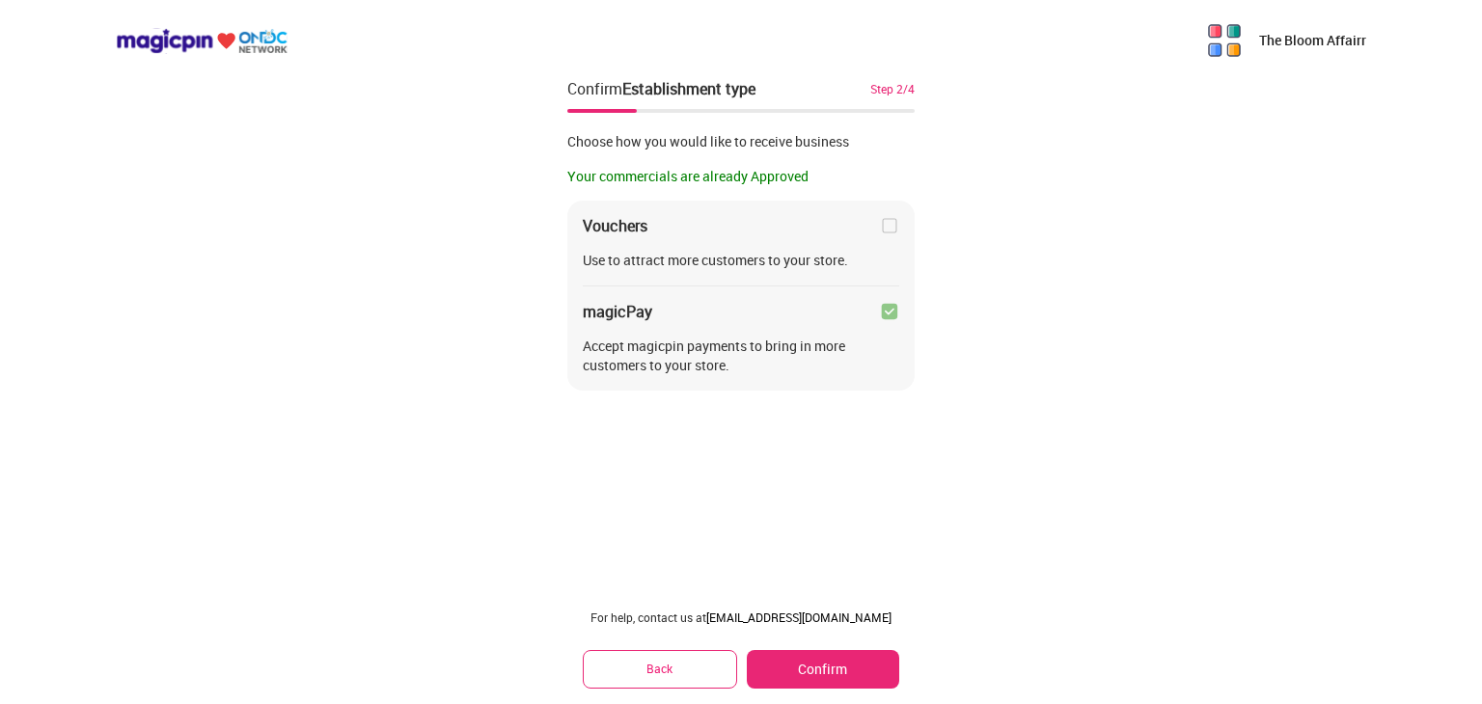
click at [822, 665] on button "Confirm" at bounding box center [823, 669] width 152 height 39
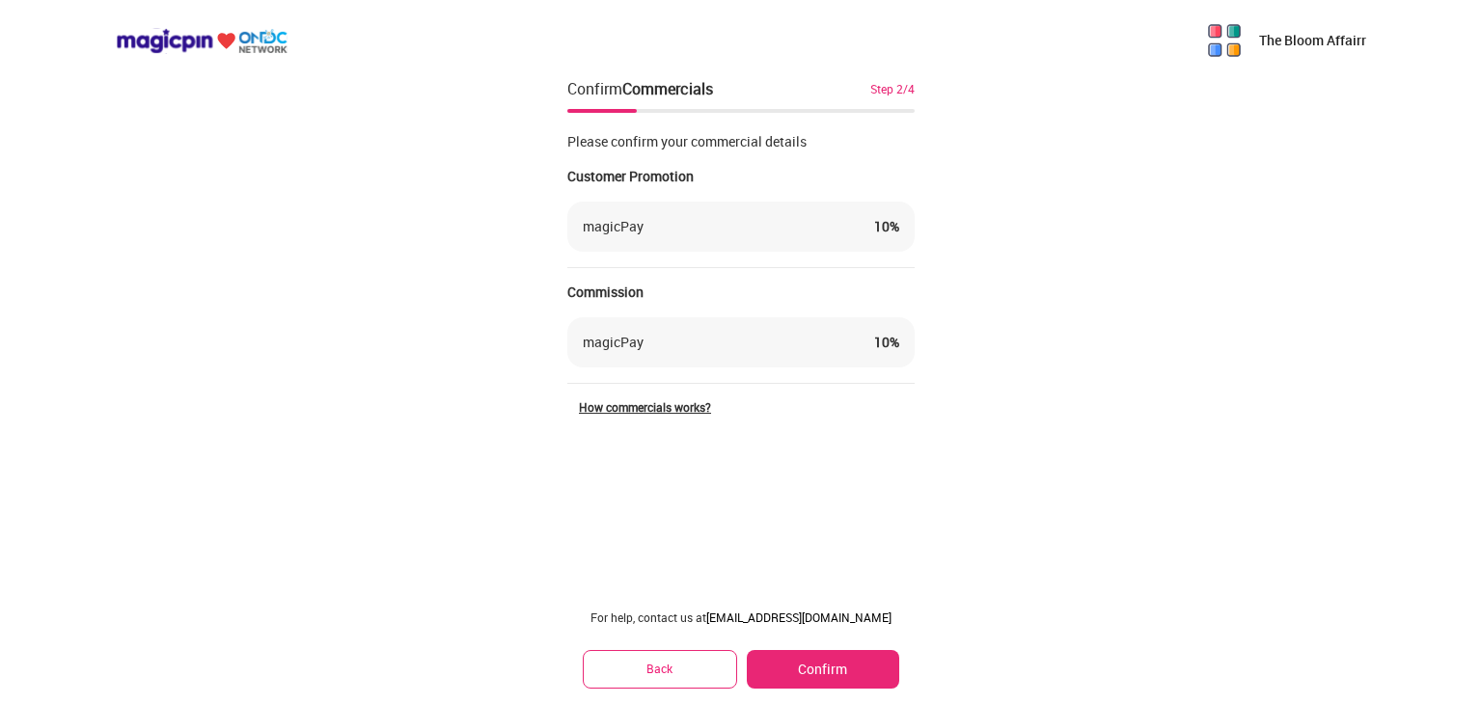
click at [846, 657] on button "Confirm" at bounding box center [823, 669] width 152 height 39
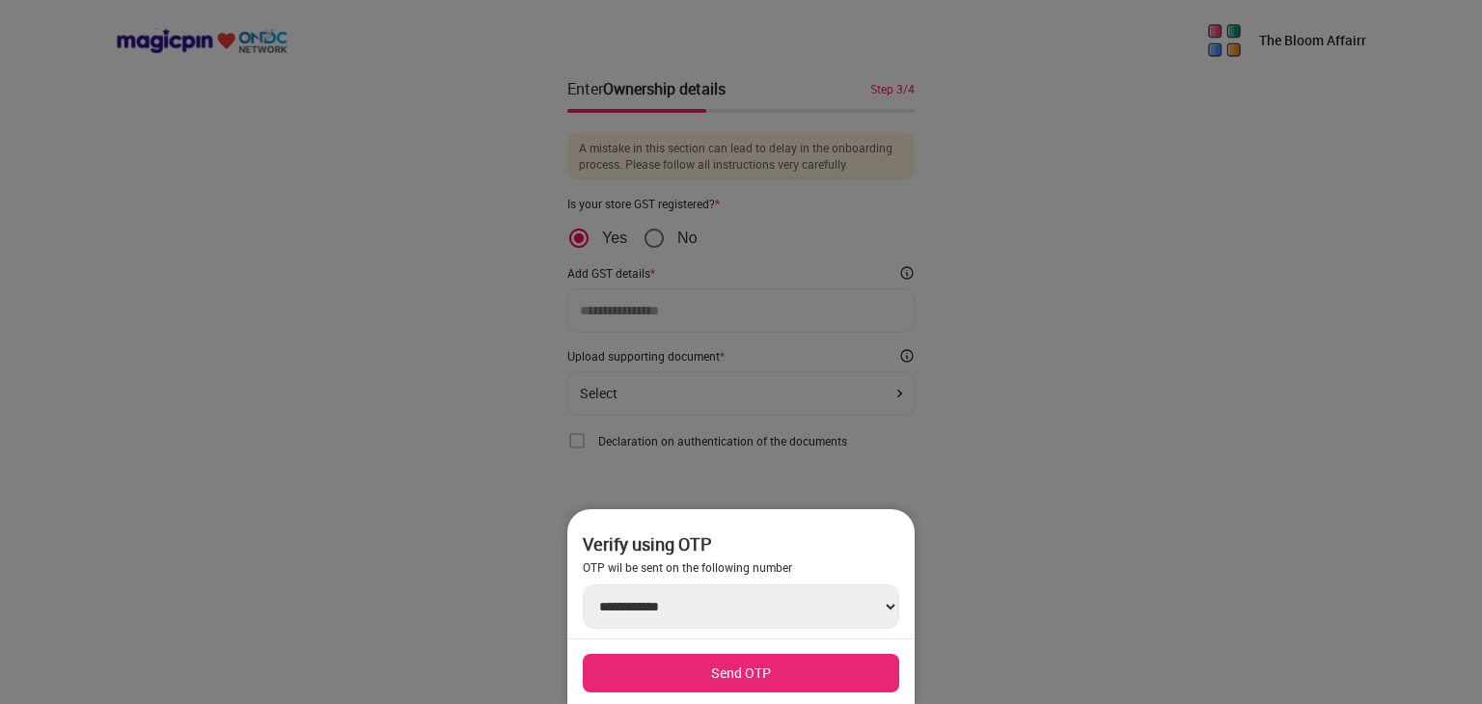
click at [770, 667] on button "Send OTP" at bounding box center [741, 673] width 316 height 39
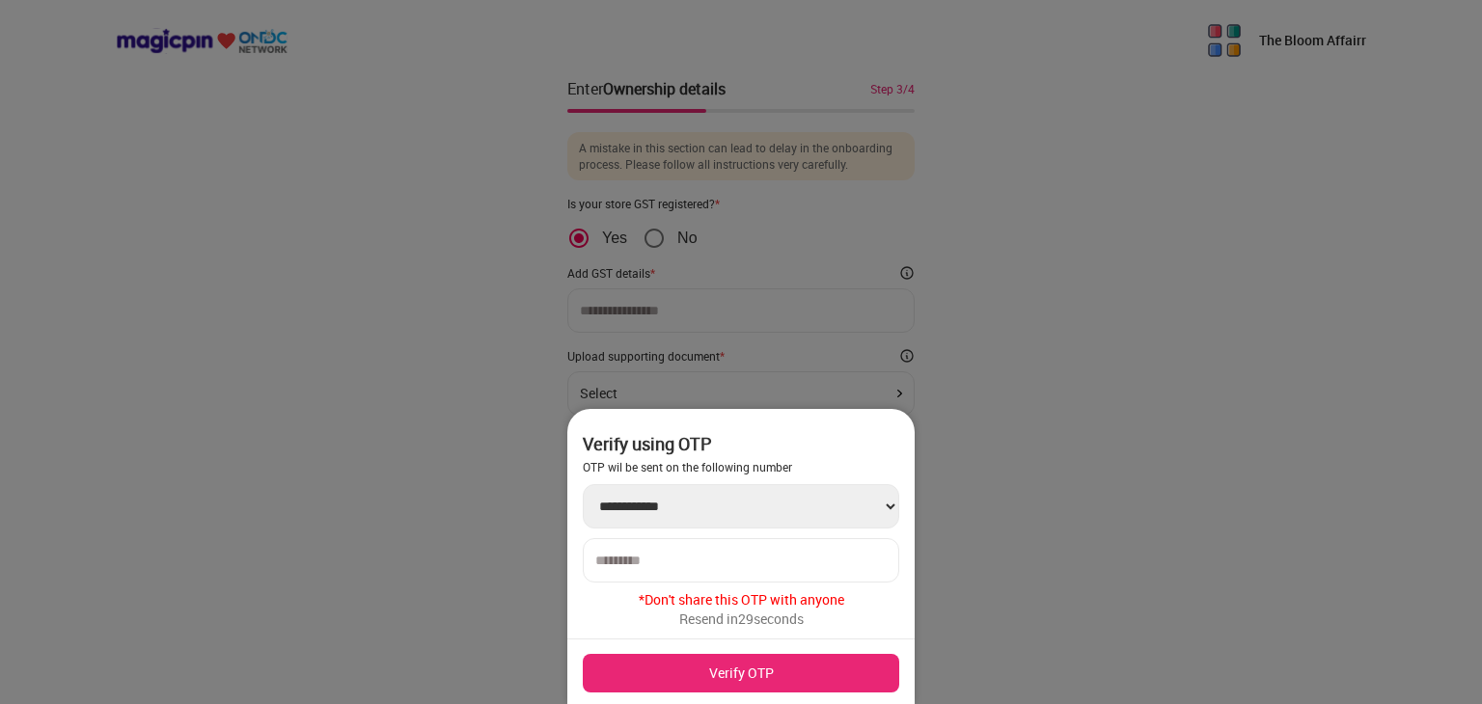
click at [680, 549] on div at bounding box center [741, 560] width 316 height 44
click at [681, 559] on input "number" at bounding box center [740, 560] width 291 height 15
type input "******"
click at [721, 668] on button "Verify OTP" at bounding box center [741, 673] width 316 height 39
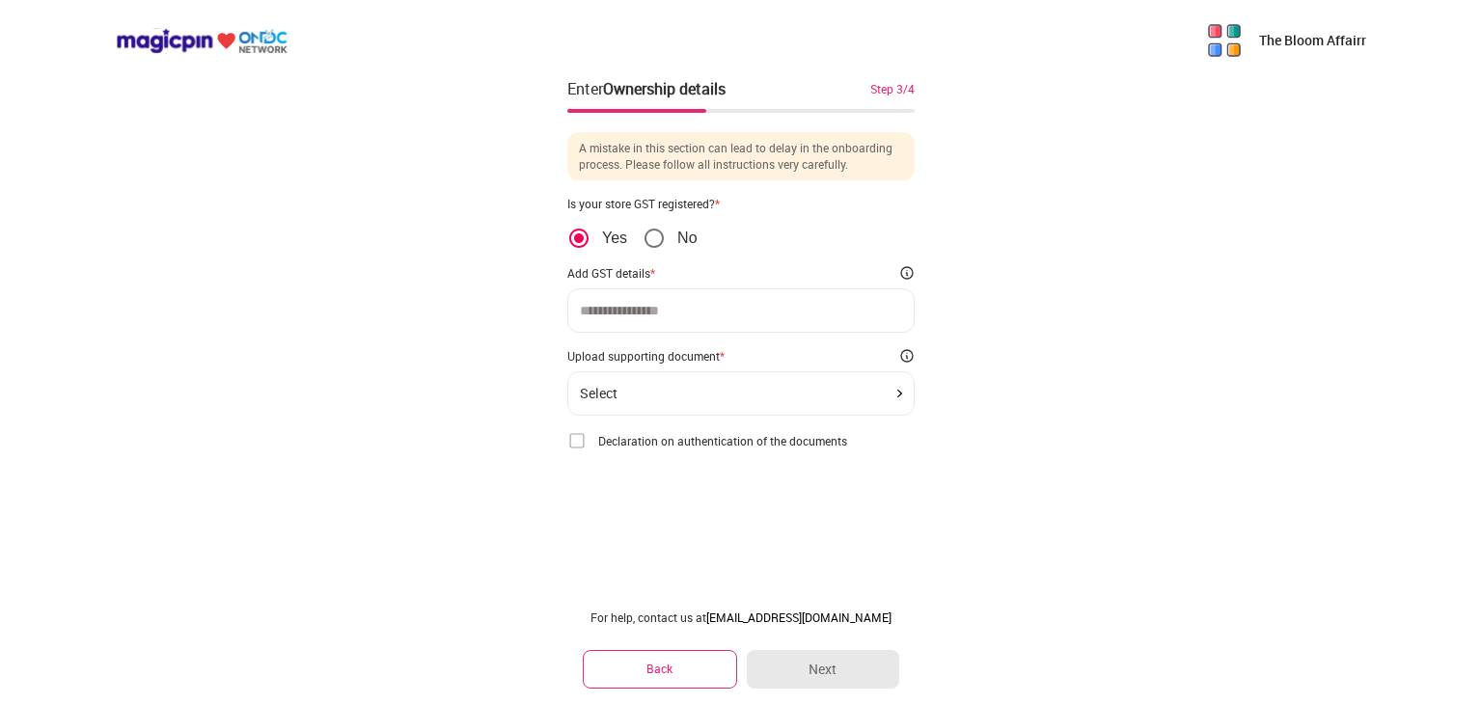
click at [606, 336] on div "A mistake in this section can lead to delay in the onboarding process. Please f…" at bounding box center [740, 291] width 347 height 318
click at [613, 324] on div at bounding box center [740, 310] width 347 height 44
click at [616, 317] on input at bounding box center [741, 310] width 322 height 15
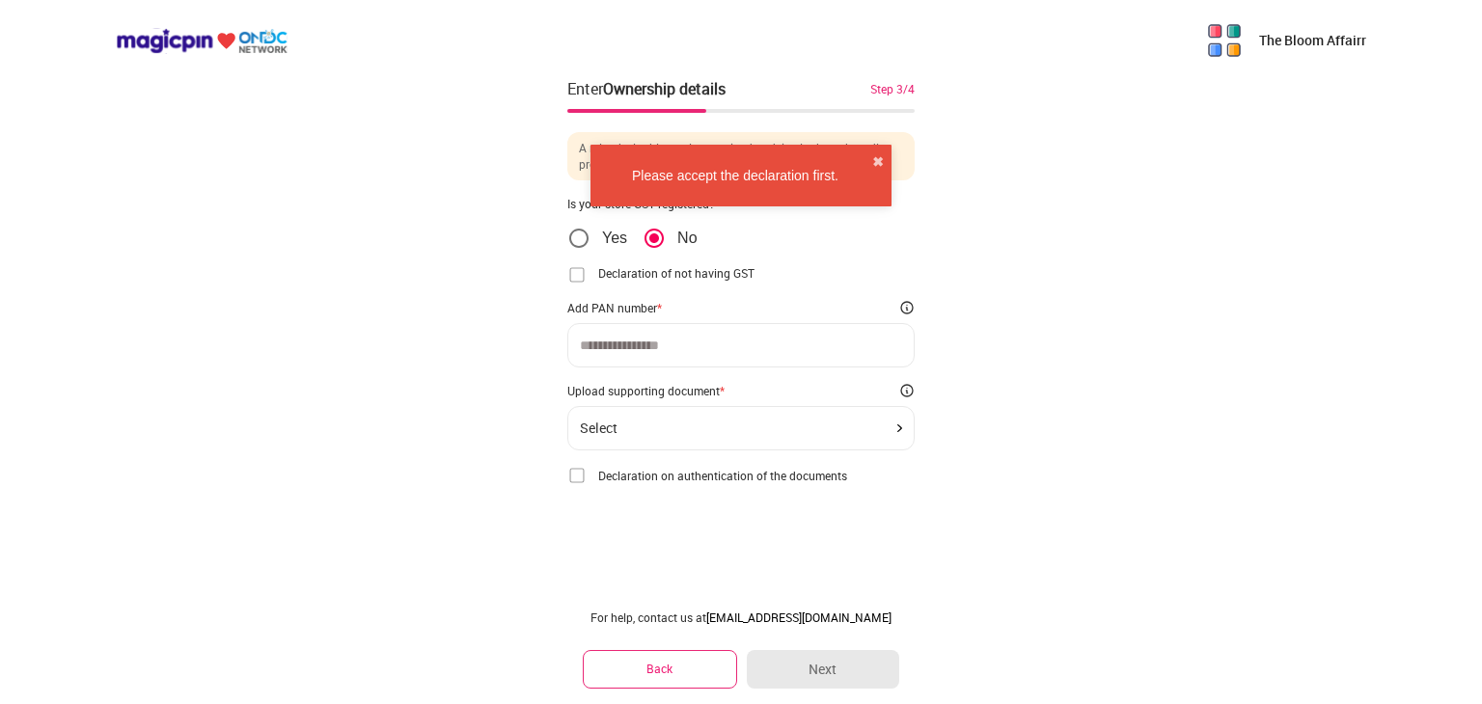
click at [652, 340] on input at bounding box center [741, 345] width 322 height 15
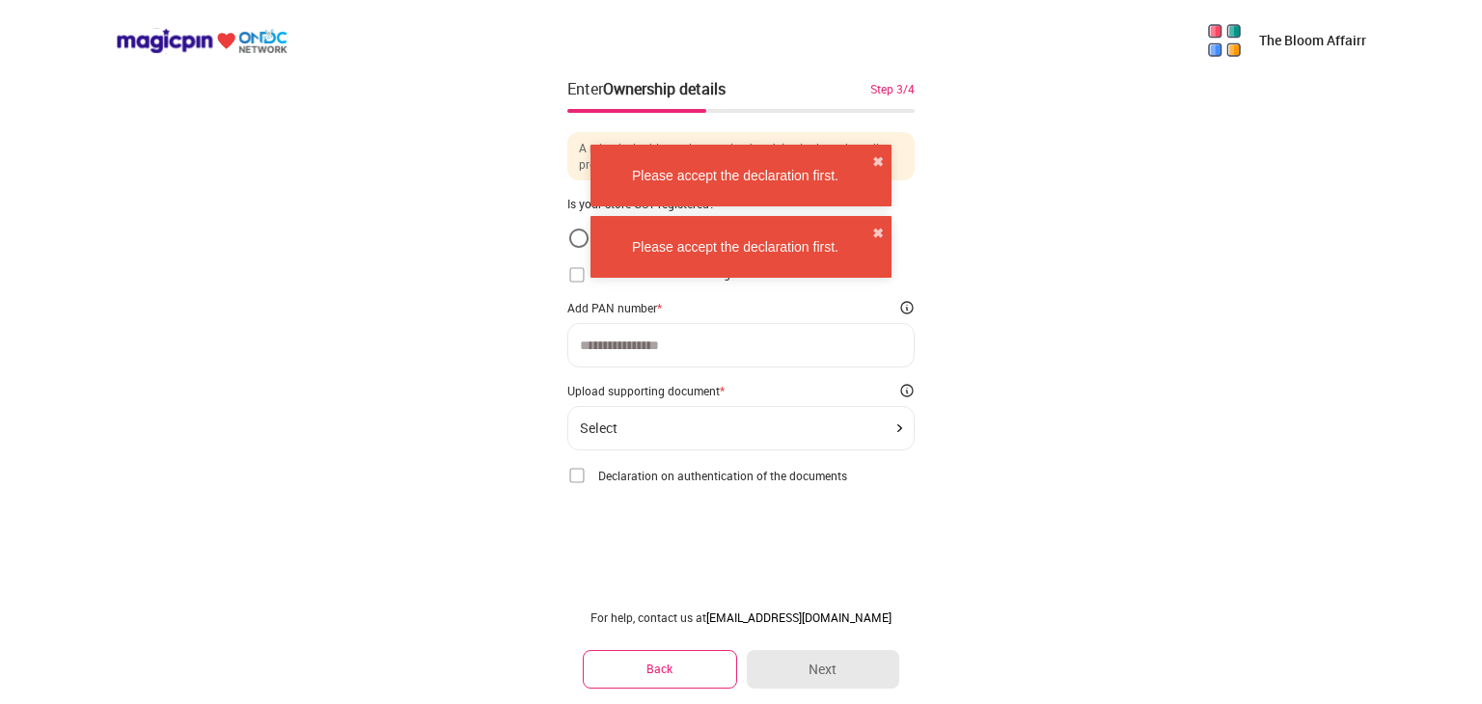
click at [652, 340] on input at bounding box center [741, 345] width 322 height 15
click at [637, 480] on span "Declaration on authentication of the documents" at bounding box center [722, 475] width 249 height 15
click at [611, 472] on span "Declaration on authentication of the documents" at bounding box center [722, 475] width 249 height 15
click at [586, 472] on div "Declaration on authentication of the documents I/We hereby declare that the par…" at bounding box center [740, 475] width 347 height 19
click at [575, 472] on img at bounding box center [576, 475] width 19 height 19
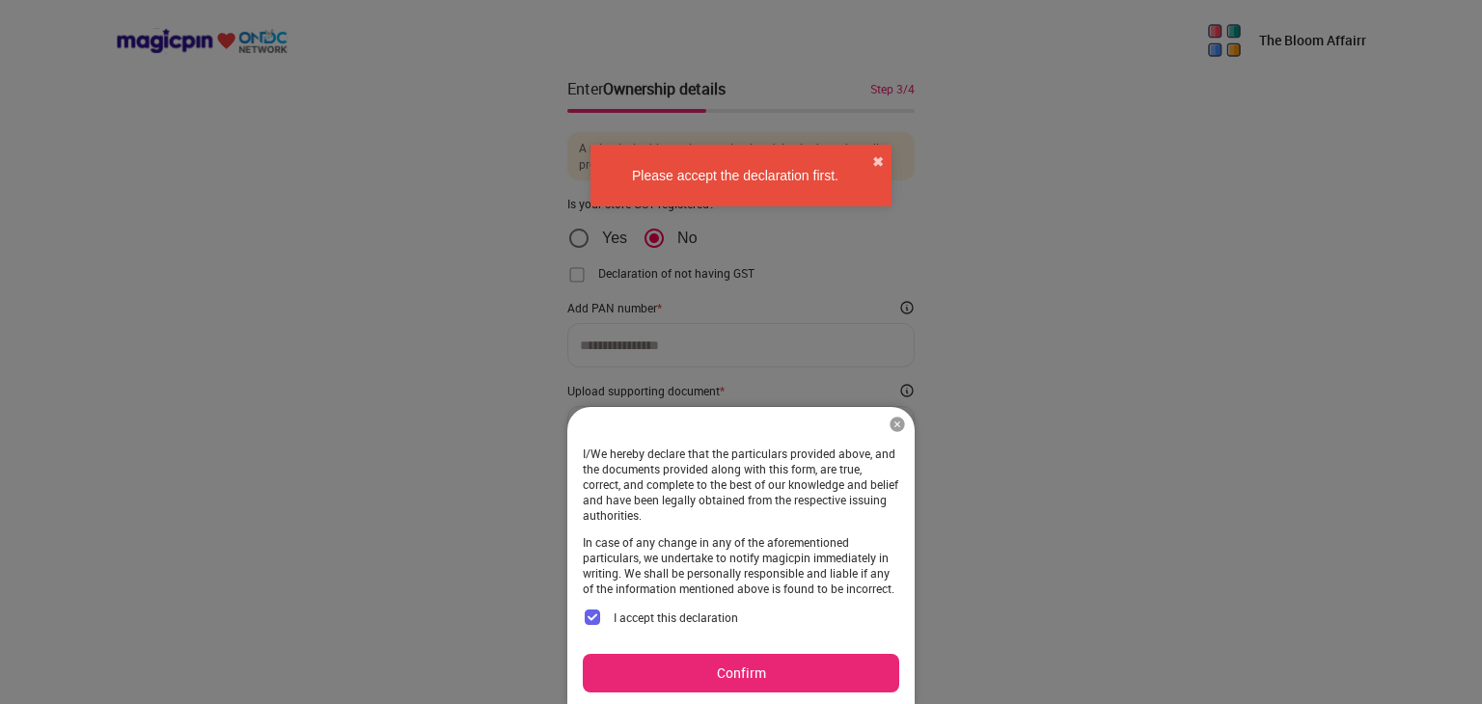
click at [715, 687] on button "Confirm" at bounding box center [741, 673] width 316 height 39
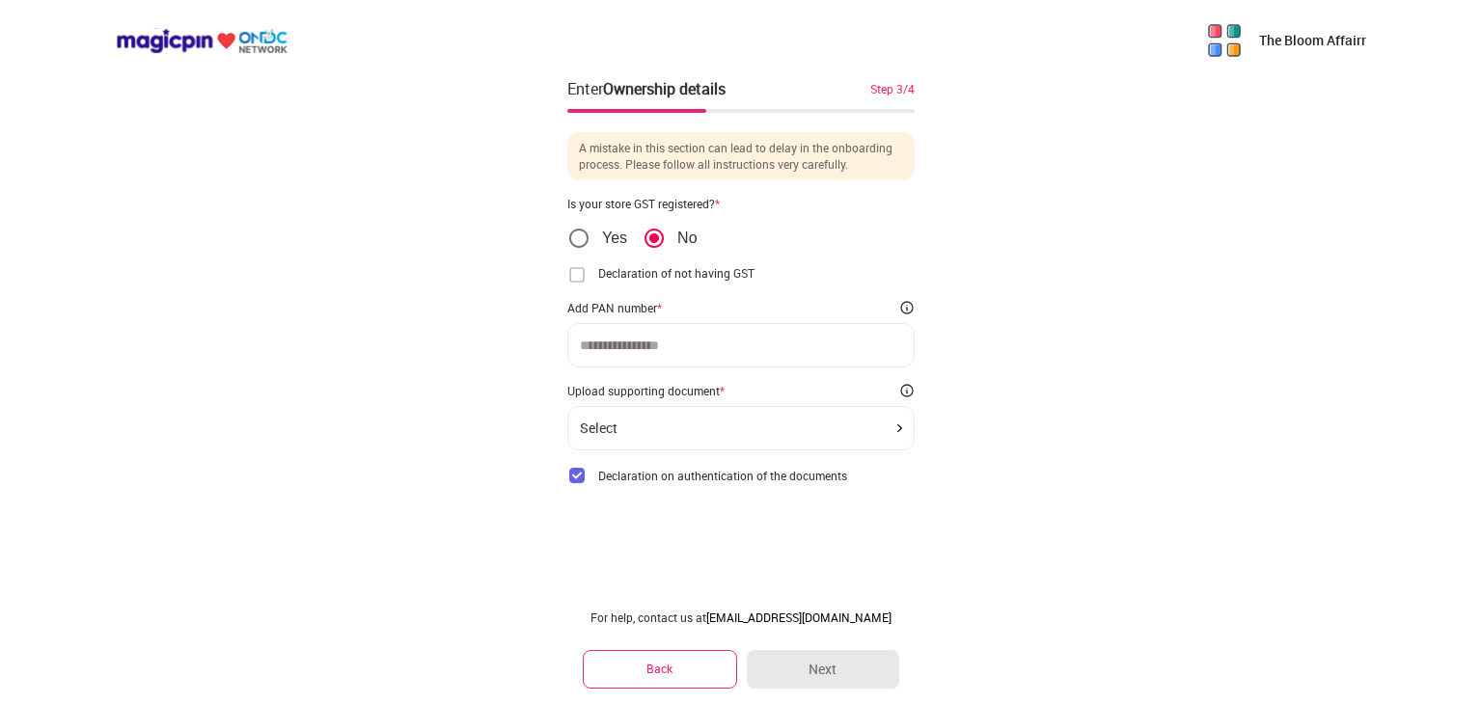
click at [598, 340] on input at bounding box center [741, 345] width 322 height 15
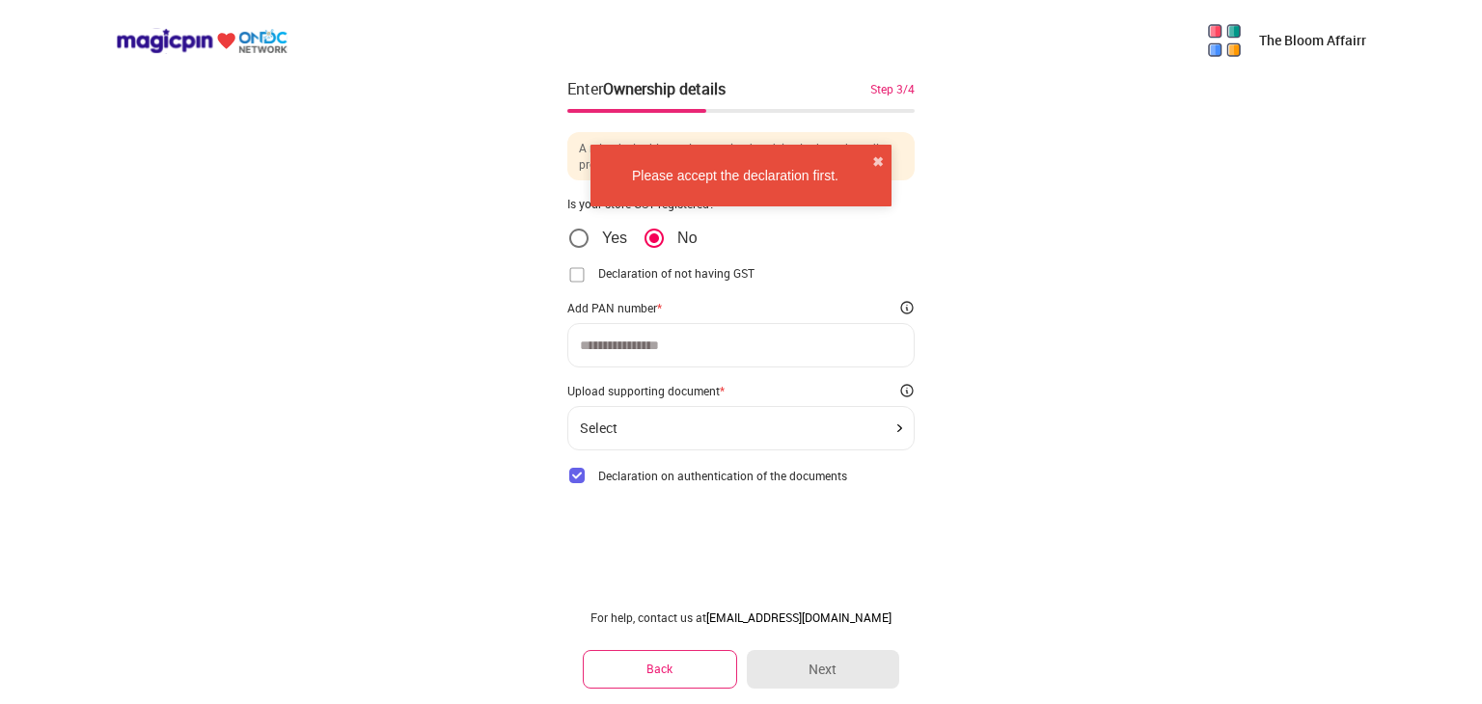
click at [691, 424] on div "Select" at bounding box center [741, 428] width 322 height 15
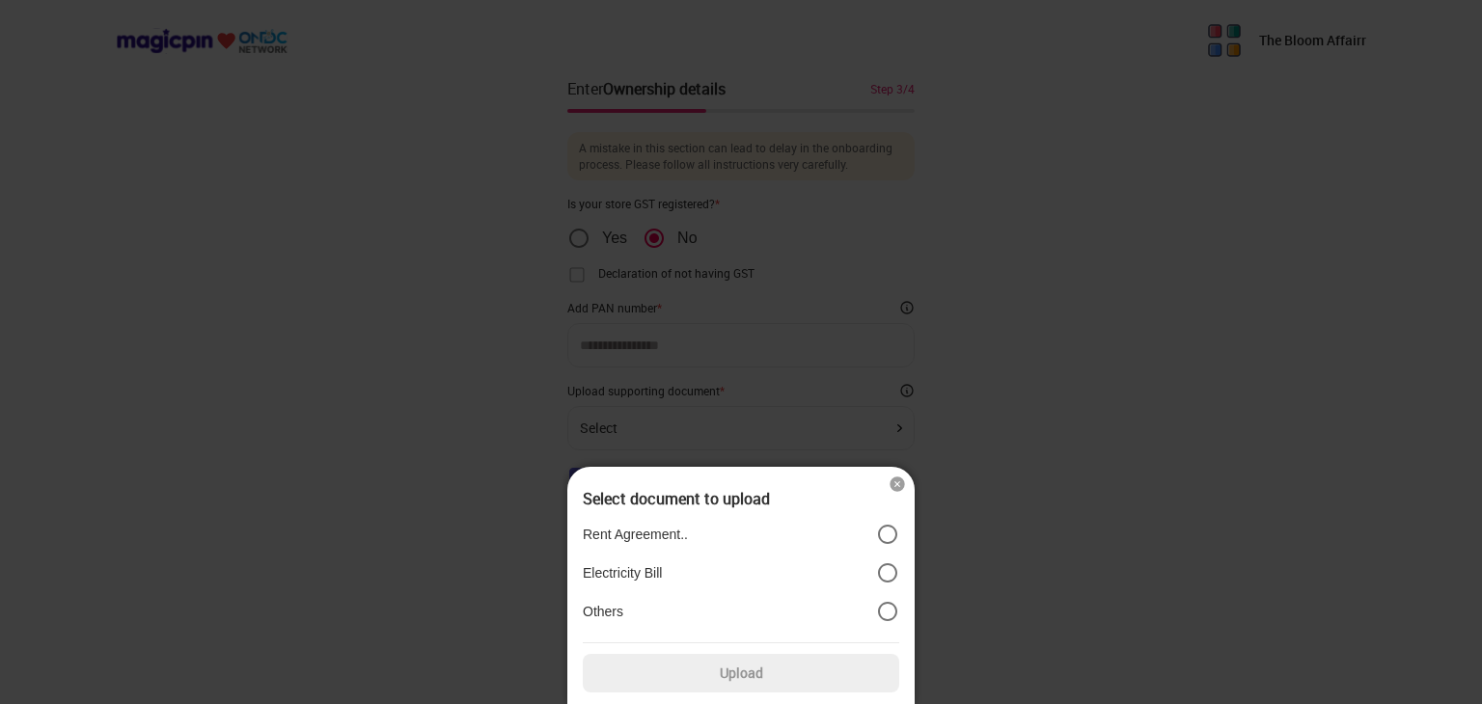
click at [721, 610] on label "Others" at bounding box center [741, 611] width 316 height 23
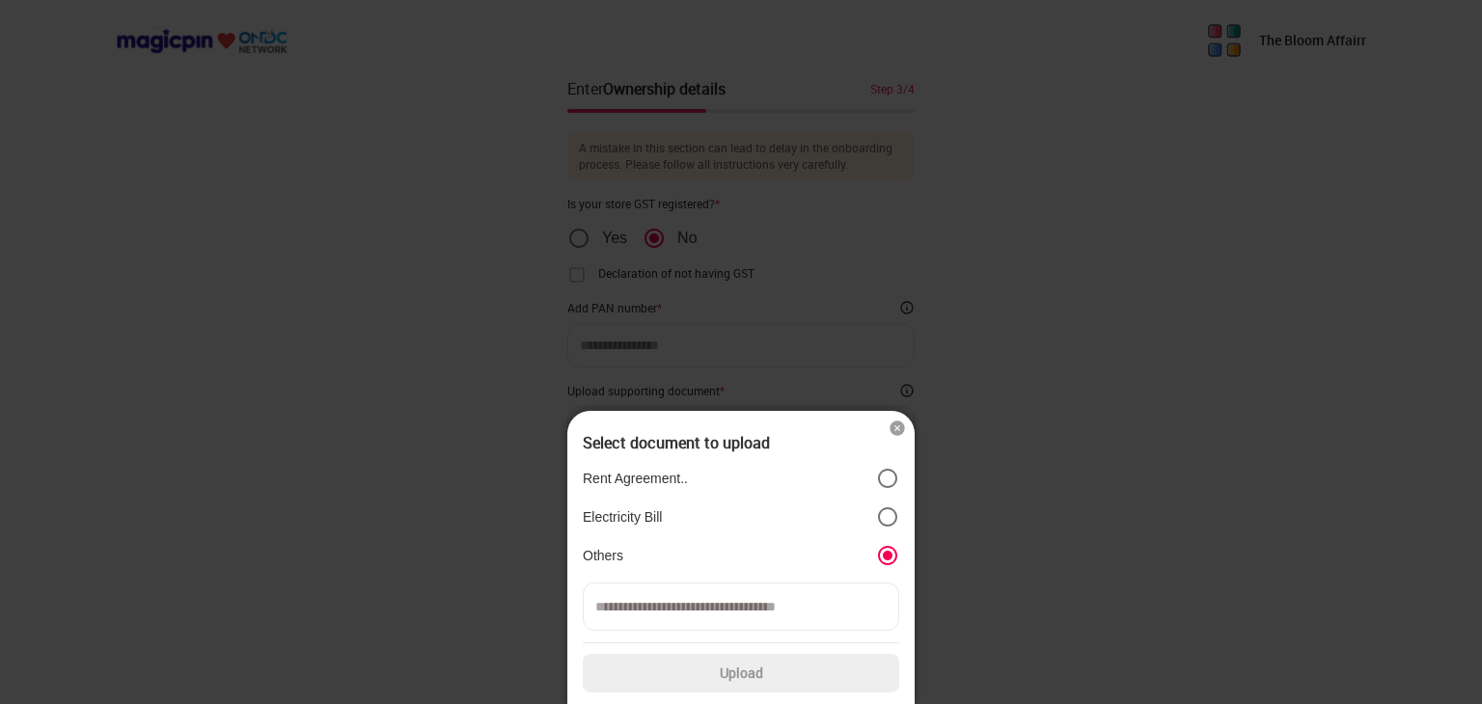
click at [718, 620] on input at bounding box center [741, 607] width 316 height 48
click at [713, 514] on label "Electricity Bill" at bounding box center [741, 516] width 316 height 23
click at [714, 483] on label "Rent Agreement.." at bounding box center [741, 478] width 316 height 23
click at [900, 422] on img at bounding box center [896, 428] width 19 height 19
